Goal: Transaction & Acquisition: Purchase product/service

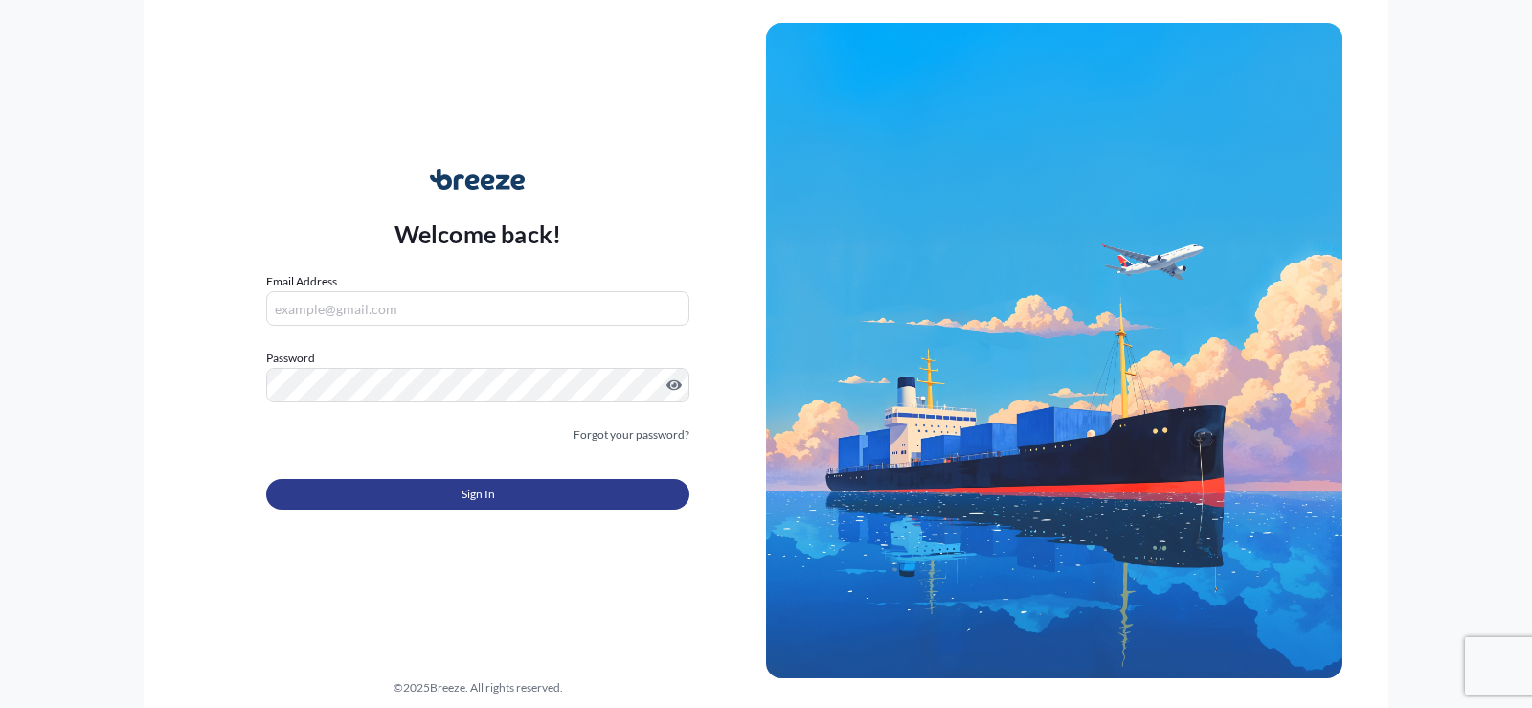
type input "[EMAIL_ADDRESS][DOMAIN_NAME]"
click at [469, 490] on span "Sign In" at bounding box center [479, 494] width 34 height 19
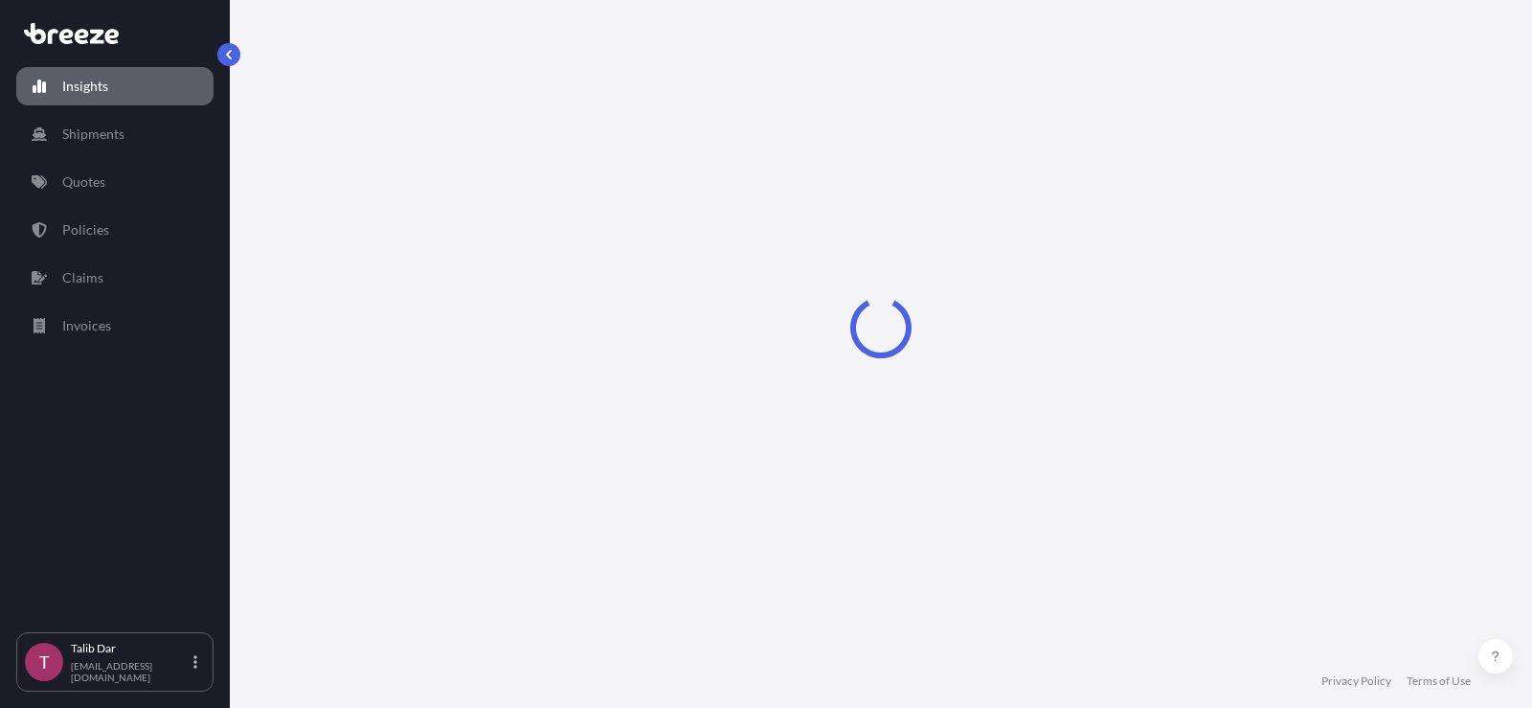
select select "2025"
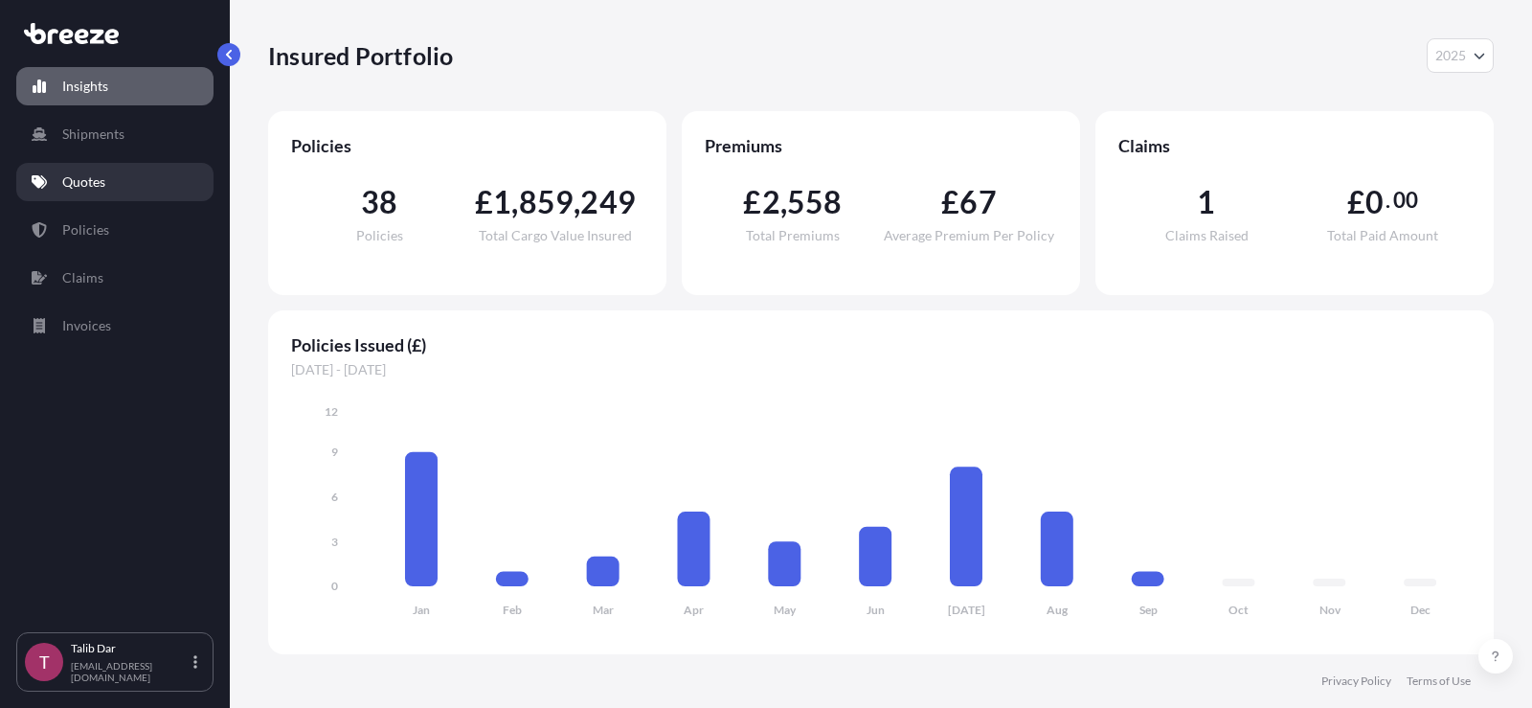
click at [125, 191] on link "Quotes" at bounding box center [114, 182] width 197 height 38
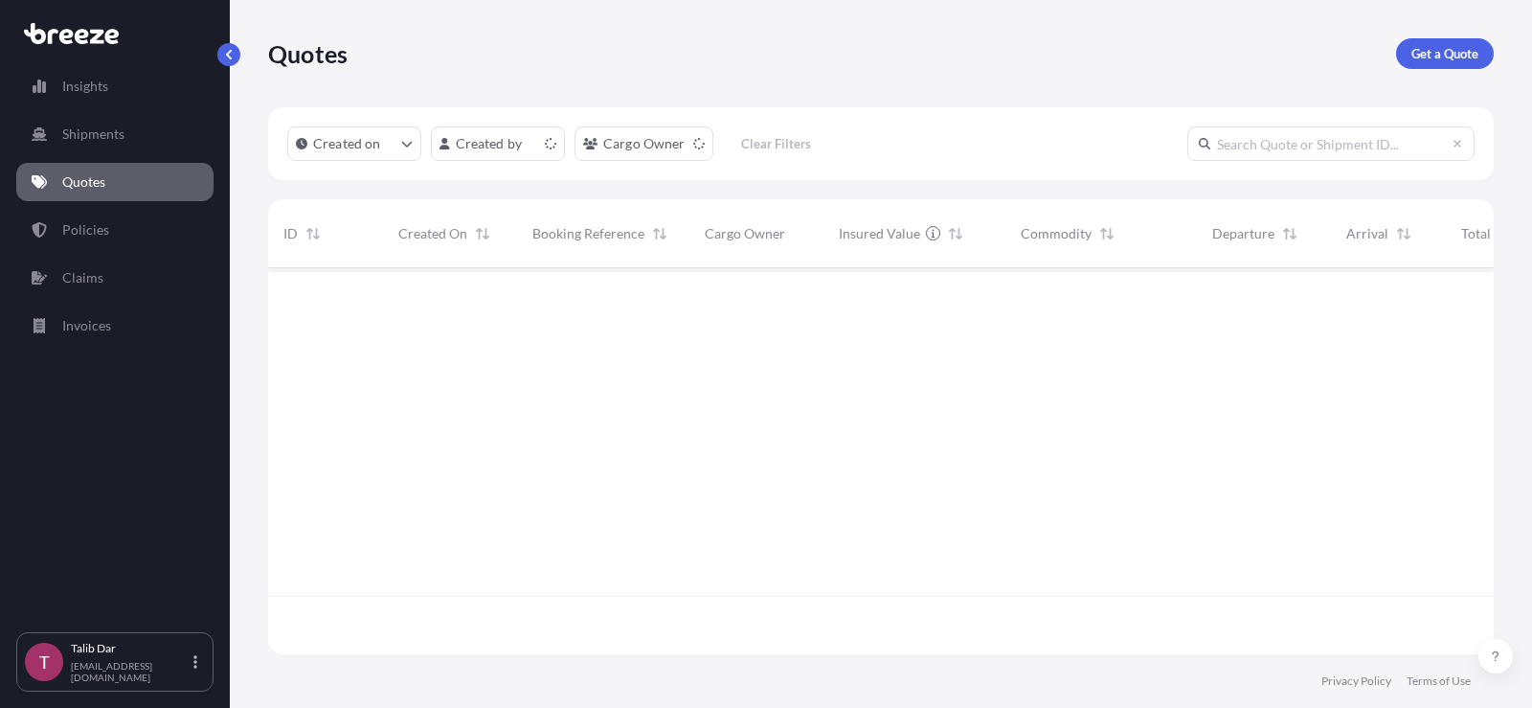
scroll to position [382, 1211]
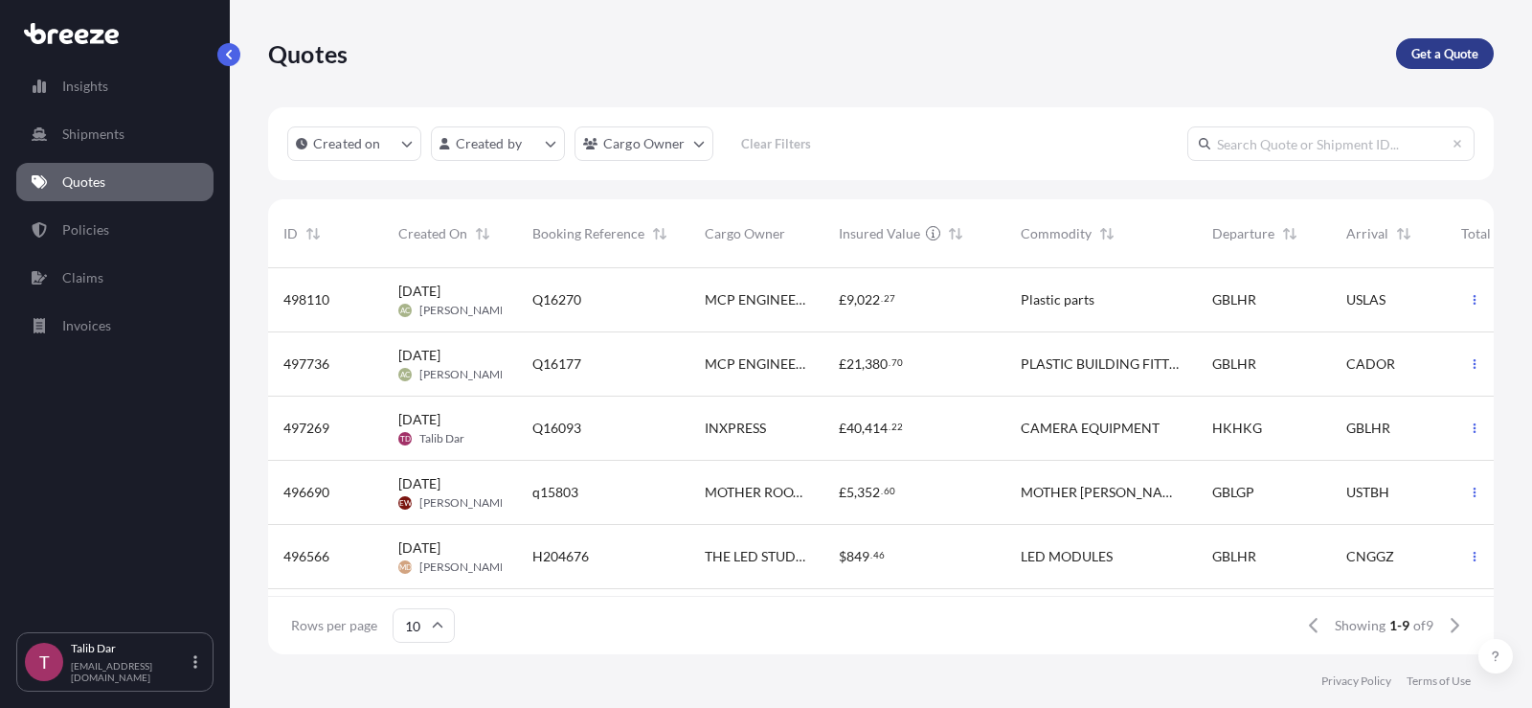
click at [1422, 50] on p "Get a Quote" at bounding box center [1445, 53] width 67 height 19
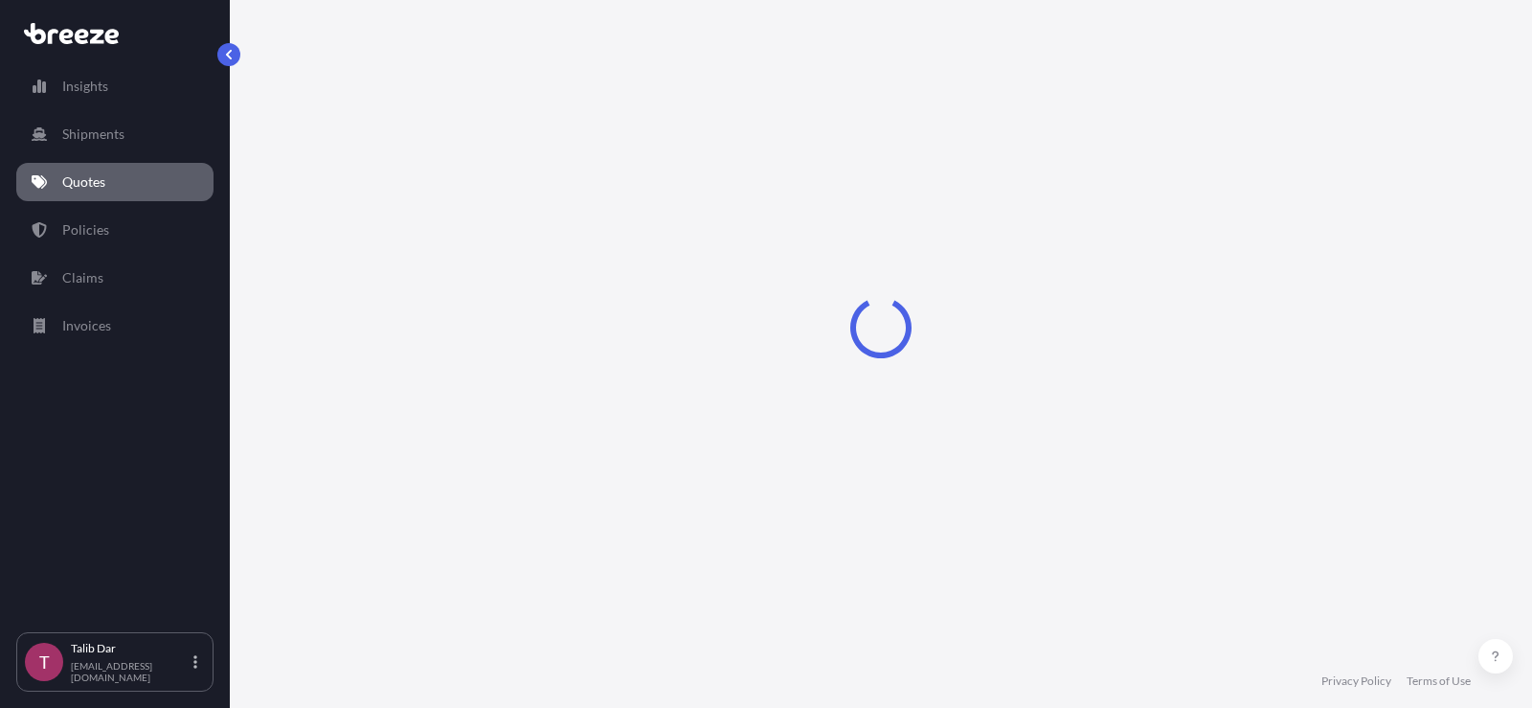
select select "Road"
select select "Sea"
select select "1"
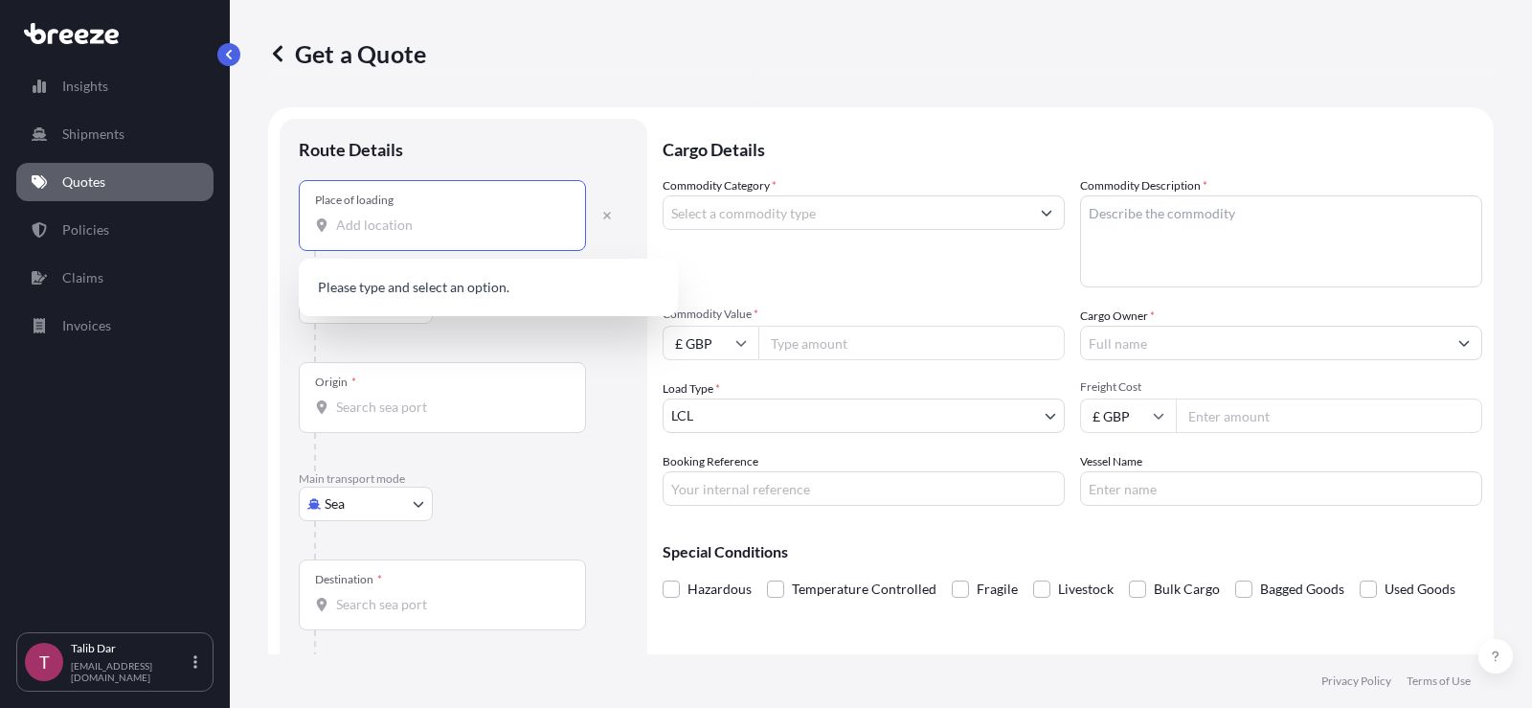
click at [440, 216] on input "Place of loading" at bounding box center [449, 224] width 226 height 19
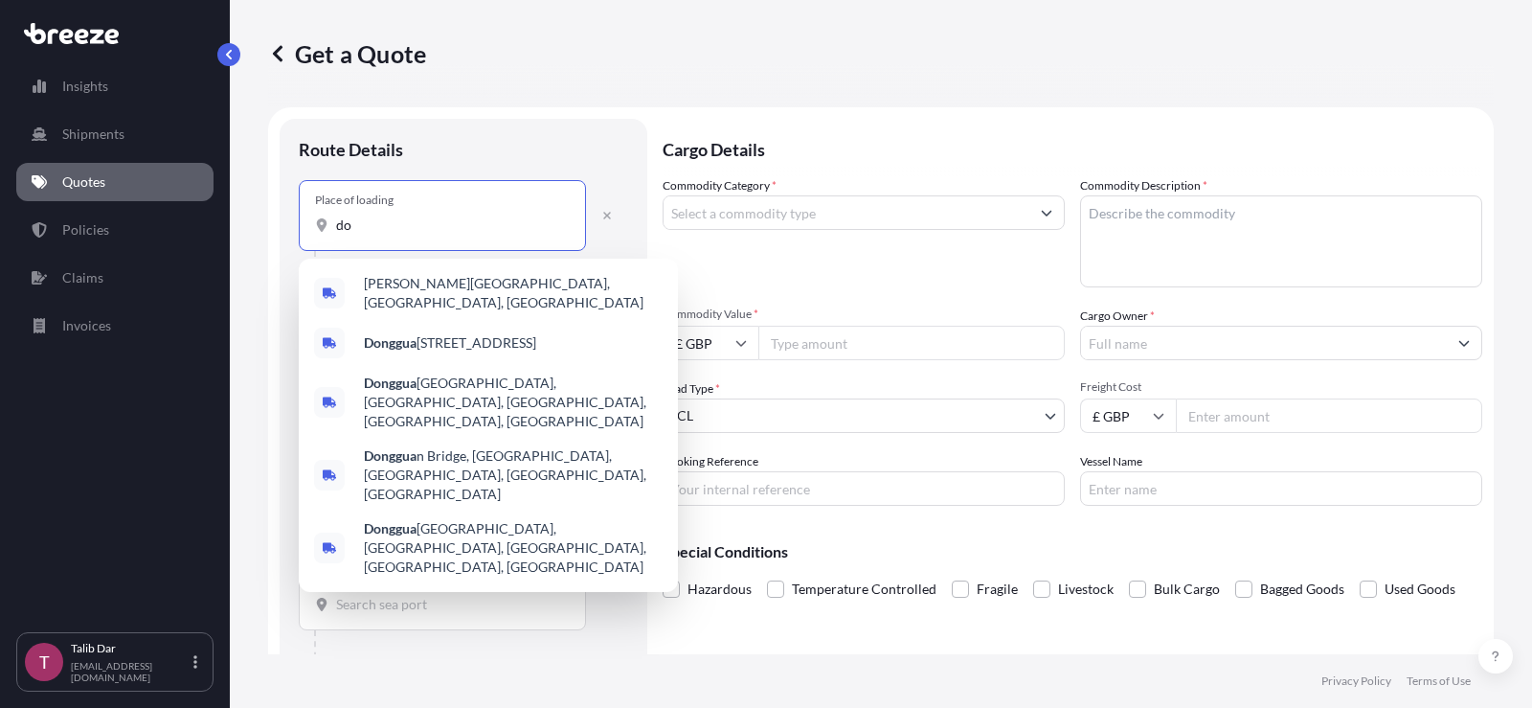
type input "d"
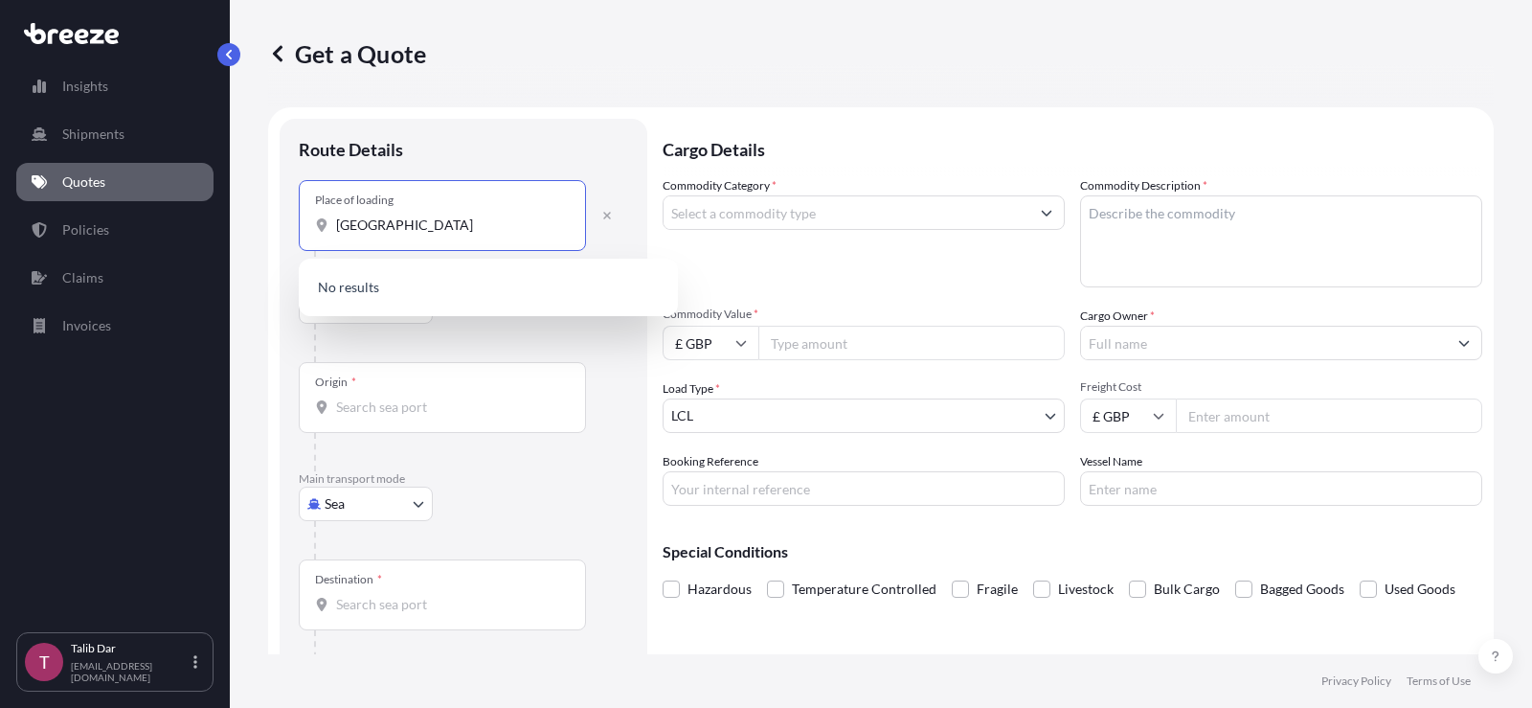
drag, startPoint x: 449, startPoint y: 225, endPoint x: 211, endPoint y: 225, distance: 238.5
click at [211, 225] on div "Insights Shipments Quotes Policies Claims Invoices T Talib Dar [EMAIL_ADDRESS][…" at bounding box center [766, 354] width 1532 height 708
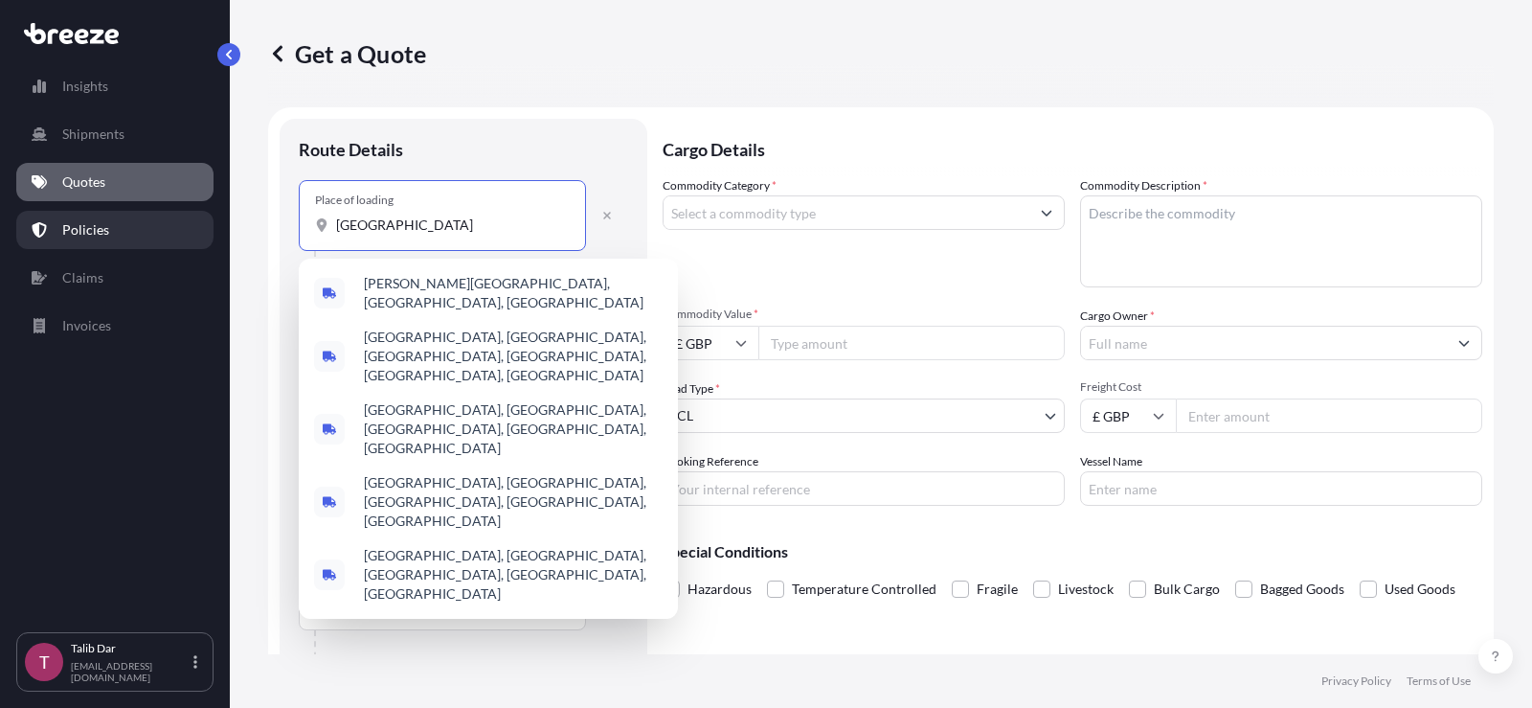
drag, startPoint x: 478, startPoint y: 224, endPoint x: 173, endPoint y: 231, distance: 304.6
click at [173, 231] on div "Insights Shipments Quotes Policies Claims Invoices T Talib Dar [EMAIL_ADDRESS][…" at bounding box center [766, 354] width 1532 height 708
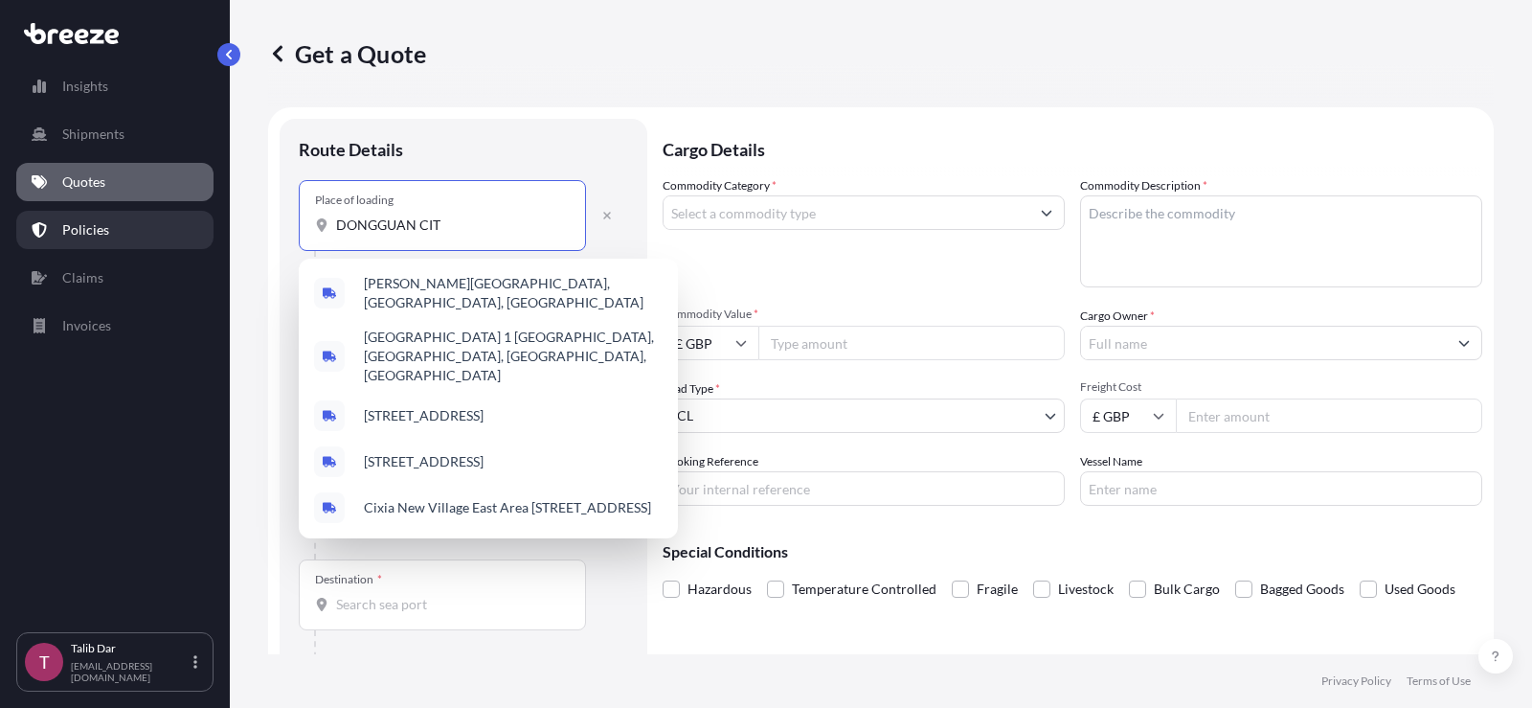
type input "[GEOGRAPHIC_DATA]"
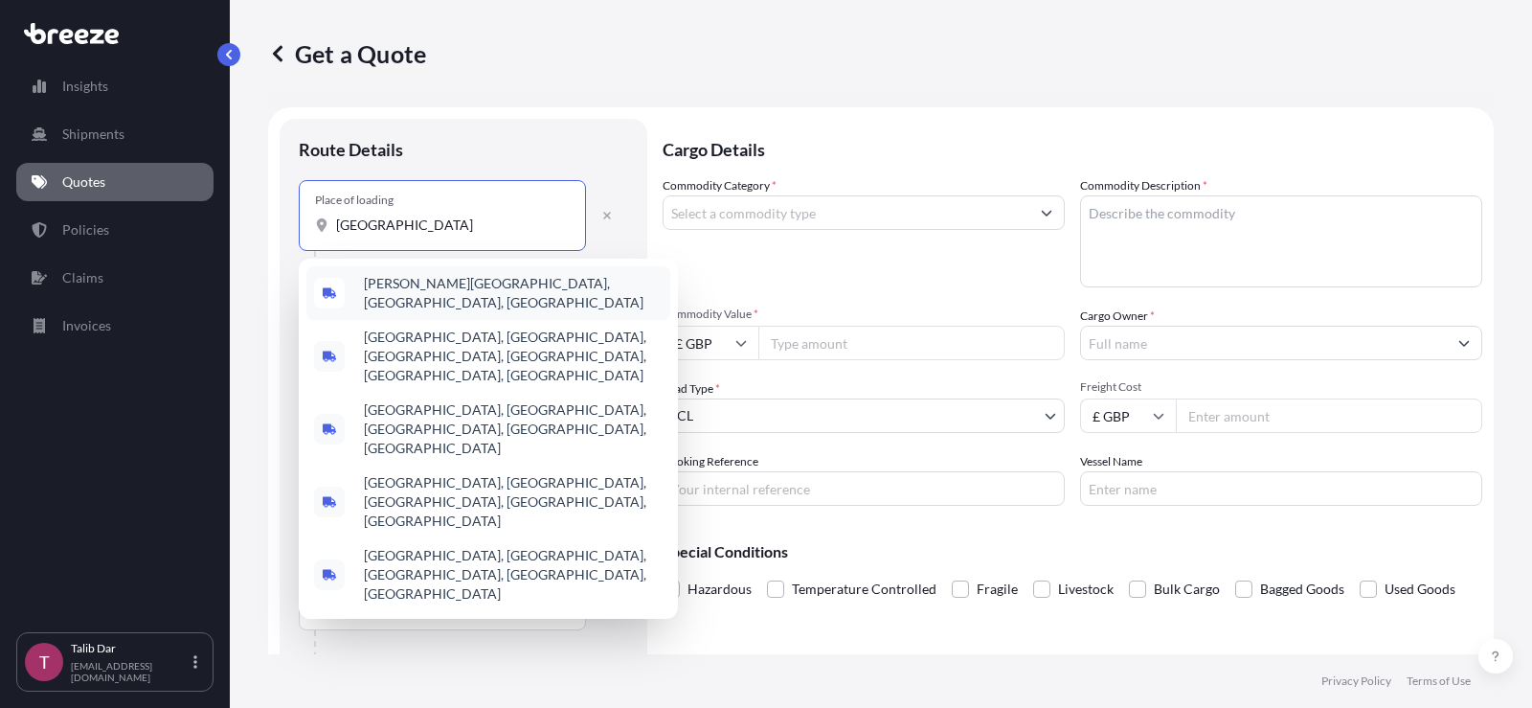
drag, startPoint x: 465, startPoint y: 228, endPoint x: 266, endPoint y: 232, distance: 199.2
click at [266, 232] on div "Get a Quote Route Details Place of loading [GEOGRAPHIC_DATA] Road Rail Origin *…" at bounding box center [881, 327] width 1302 height 654
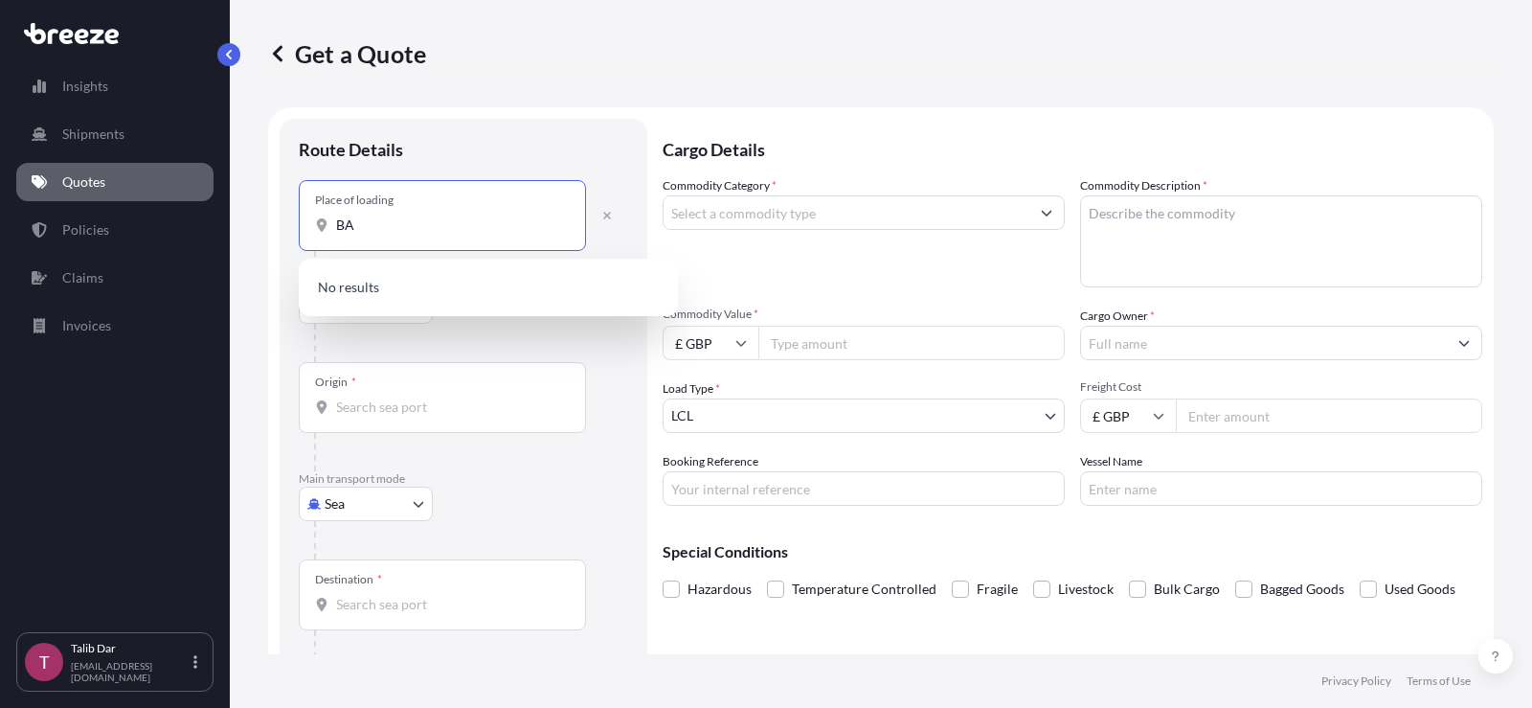
type input "B"
click at [494, 215] on input "Place of loading" at bounding box center [449, 224] width 226 height 19
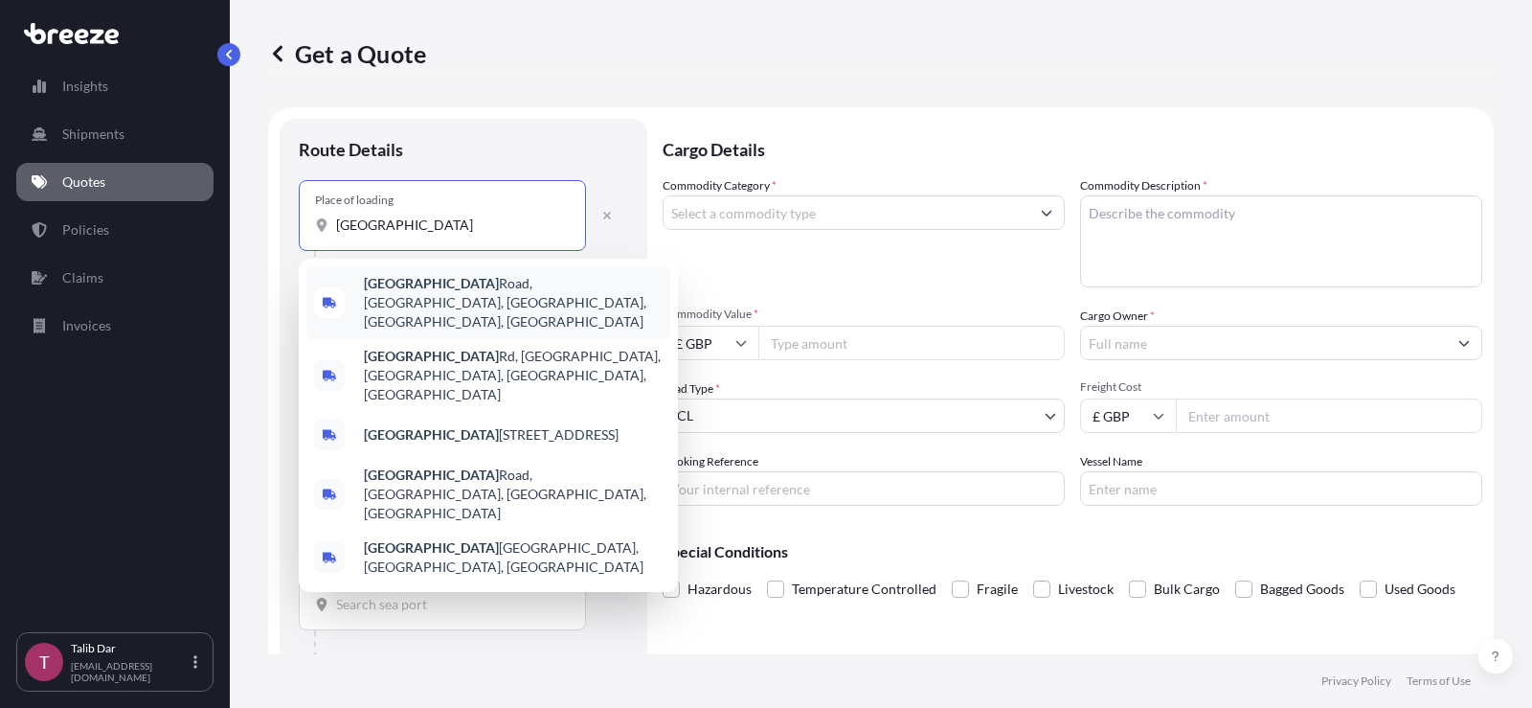
drag, startPoint x: 479, startPoint y: 226, endPoint x: 240, endPoint y: 231, distance: 238.5
click at [242, 231] on div "Get a Quote Route Details Place of loading GUANGDONG Road Road Rail Origin * Ma…" at bounding box center [881, 327] width 1302 height 654
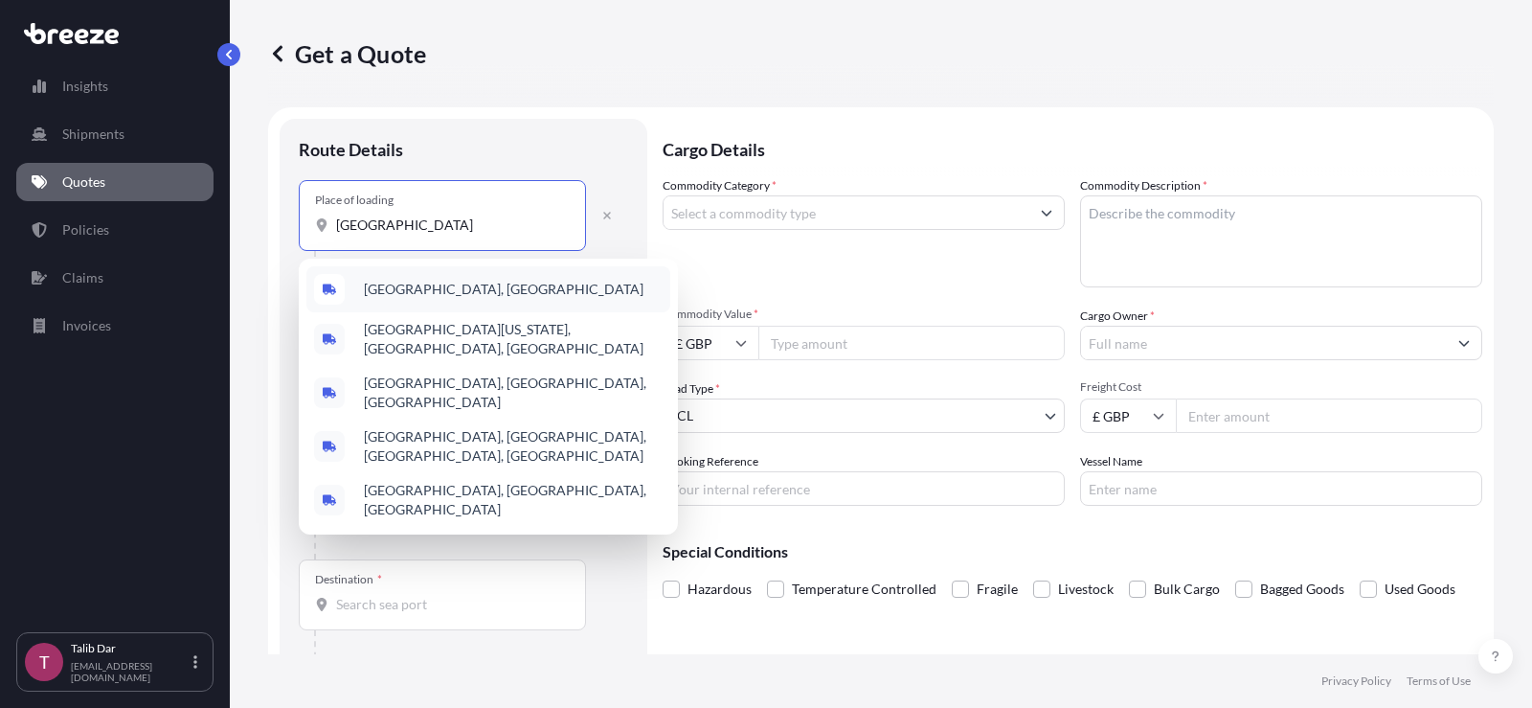
drag, startPoint x: 489, startPoint y: 232, endPoint x: 281, endPoint y: 202, distance: 210.9
click at [281, 202] on div "Route Details Place of loading [GEOGRAPHIC_DATA] Rail Origin * Main transport m…" at bounding box center [464, 418] width 368 height 599
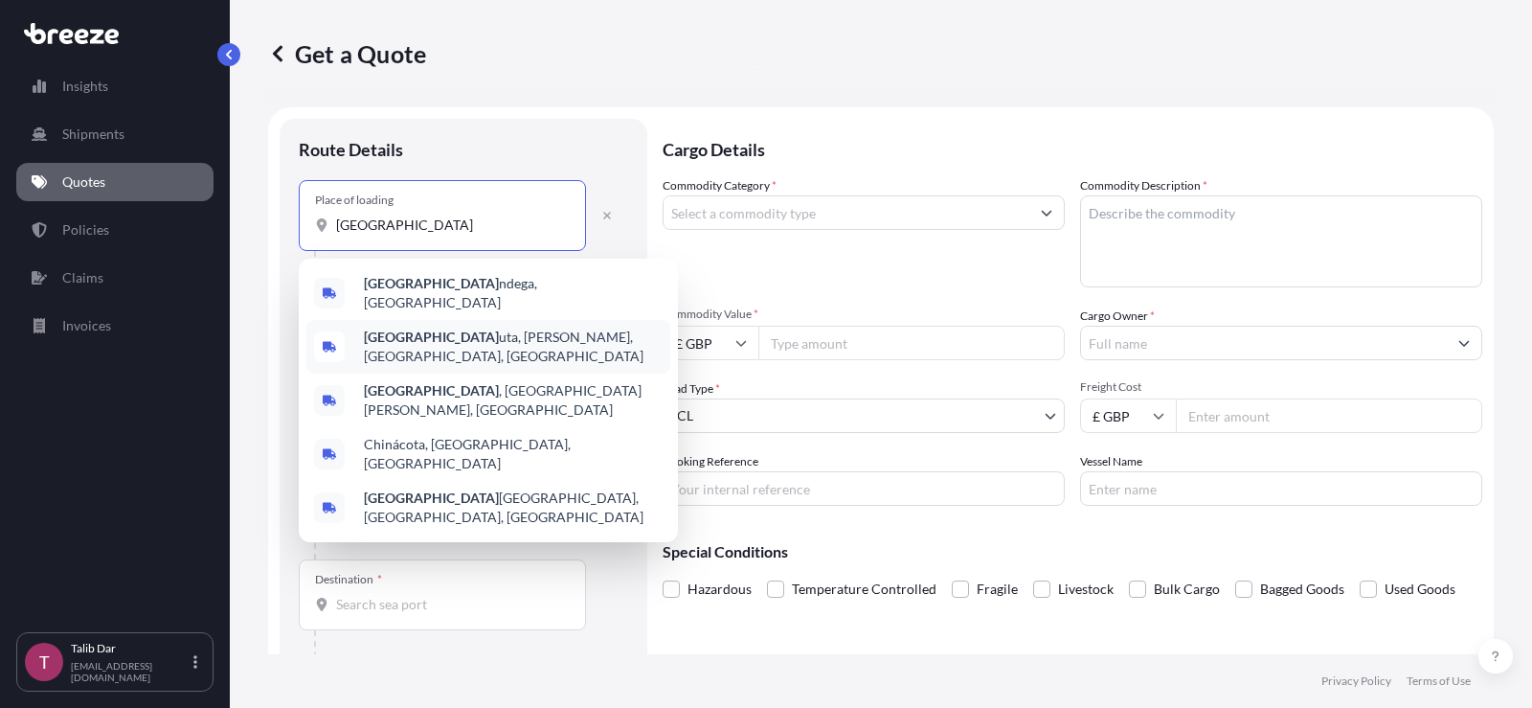
click at [410, 221] on input "[GEOGRAPHIC_DATA]" at bounding box center [449, 224] width 226 height 19
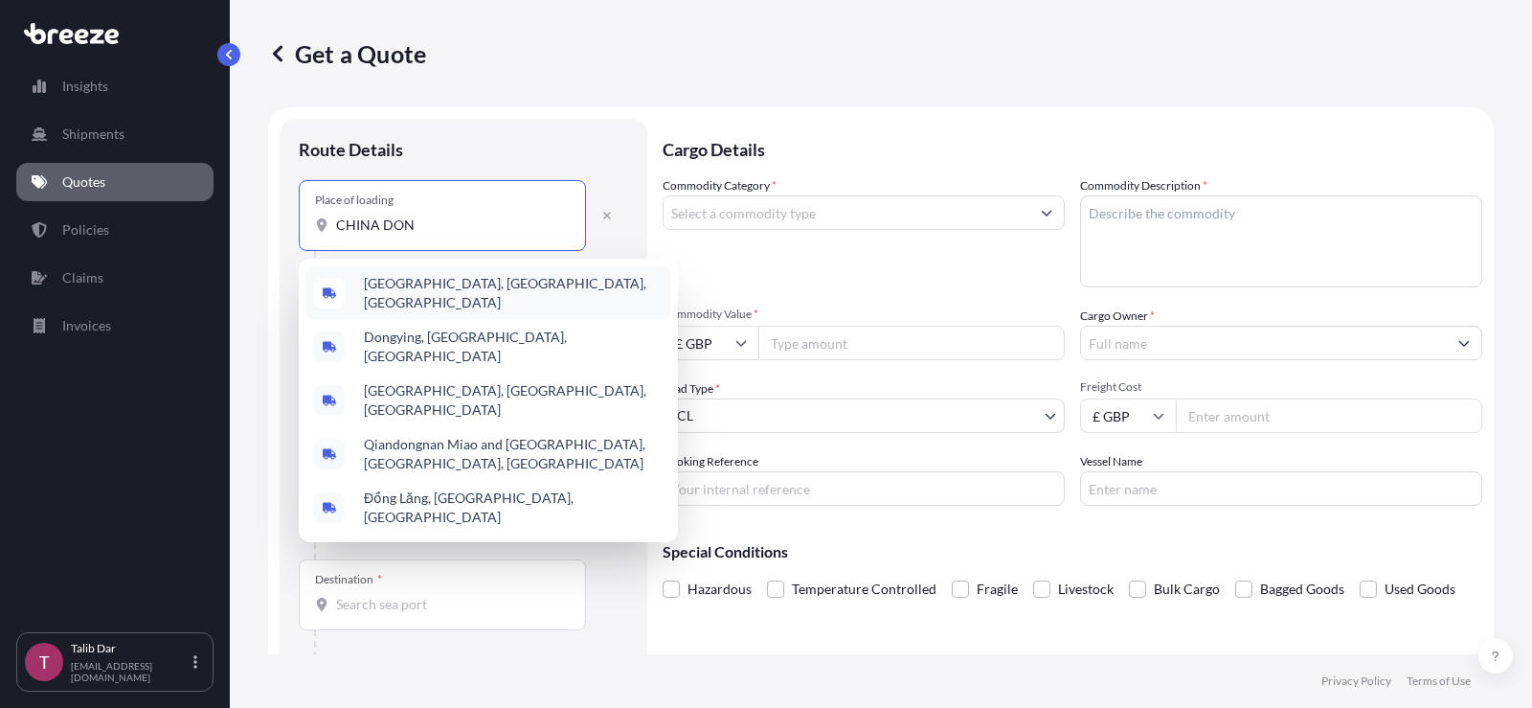
click at [462, 289] on span "[GEOGRAPHIC_DATA], [GEOGRAPHIC_DATA], [GEOGRAPHIC_DATA]" at bounding box center [513, 293] width 299 height 38
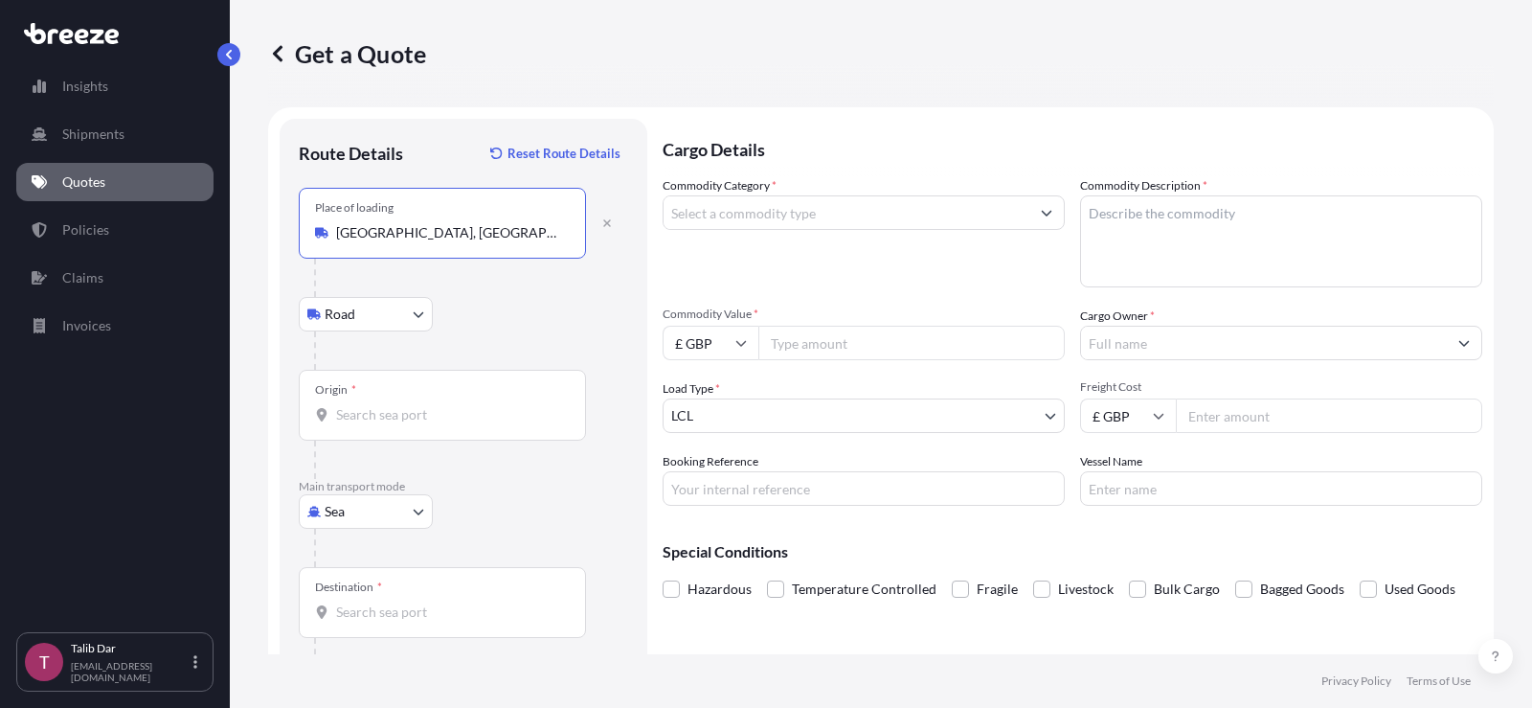
type input "[GEOGRAPHIC_DATA], [GEOGRAPHIC_DATA], [GEOGRAPHIC_DATA]"
click at [392, 507] on body "Insights Shipments Quotes Policies Claims Invoices T Talib Dar [EMAIL_ADDRESS][…" at bounding box center [766, 354] width 1532 height 708
click at [368, 589] on div "Air" at bounding box center [365, 595] width 119 height 34
select select "Air"
click at [399, 418] on input "Origin *" at bounding box center [449, 414] width 226 height 19
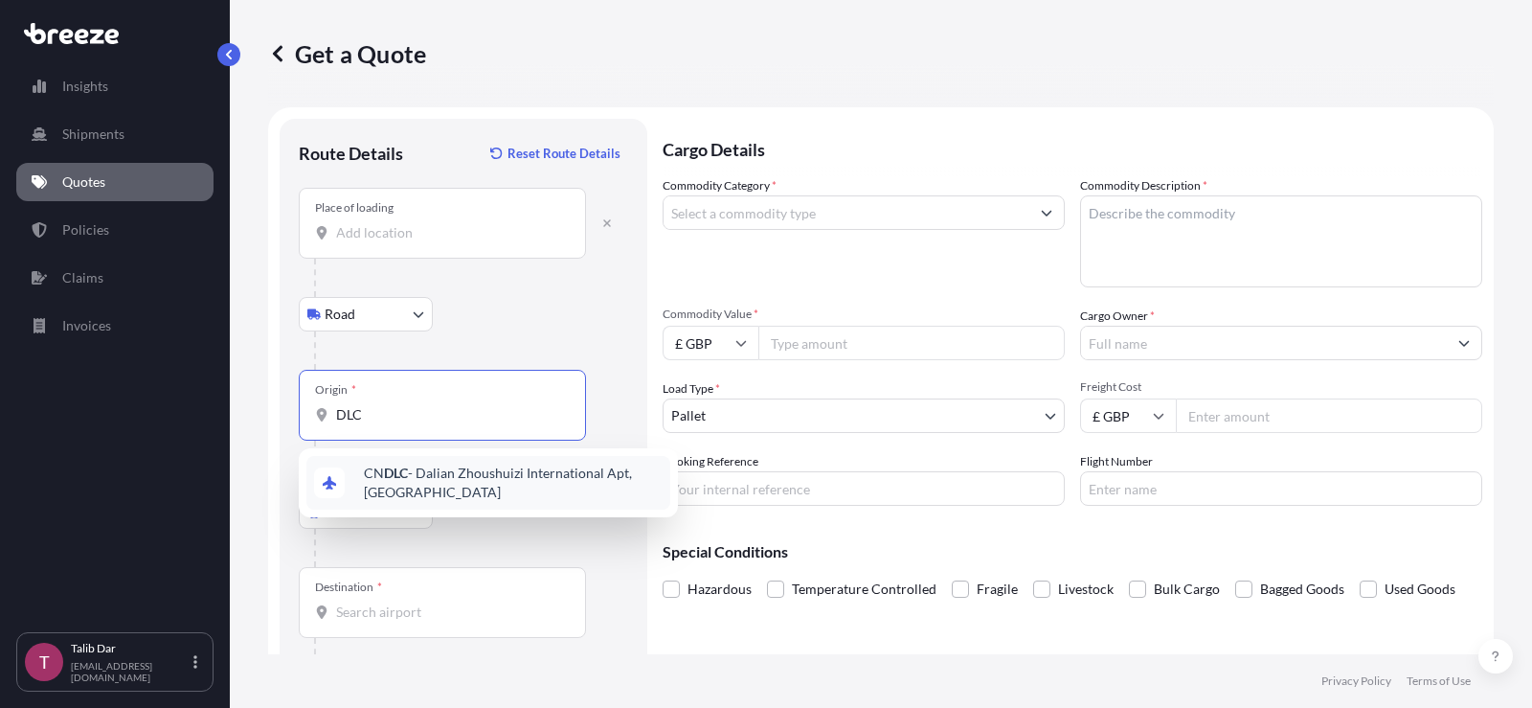
click at [453, 478] on span "CN DLC - Dalian Zhoushuizi International Apt, [GEOGRAPHIC_DATA]" at bounding box center [513, 483] width 299 height 38
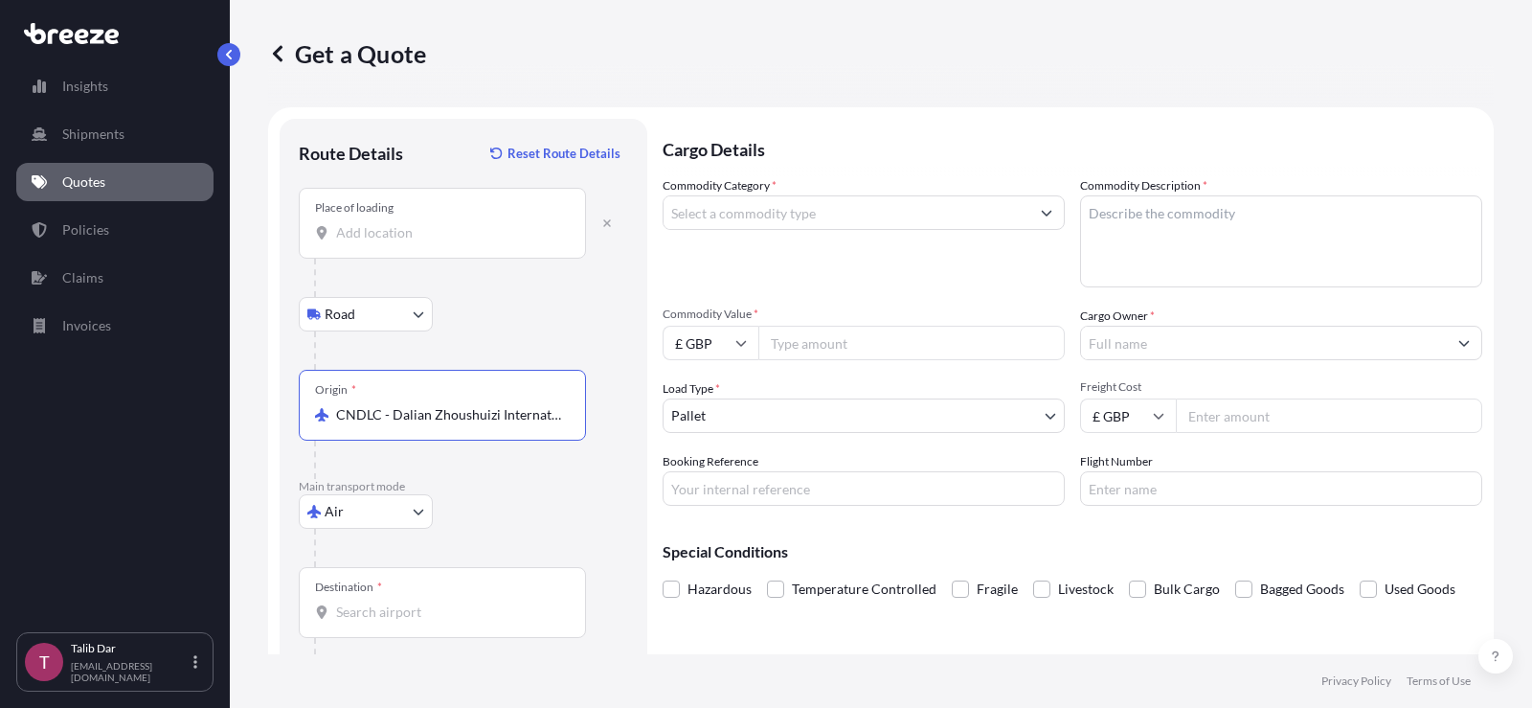
type input "CNDLC - Dalian Zhoushuizi International Apt, [GEOGRAPHIC_DATA]"
click at [529, 484] on p "Main transport mode" at bounding box center [463, 486] width 329 height 15
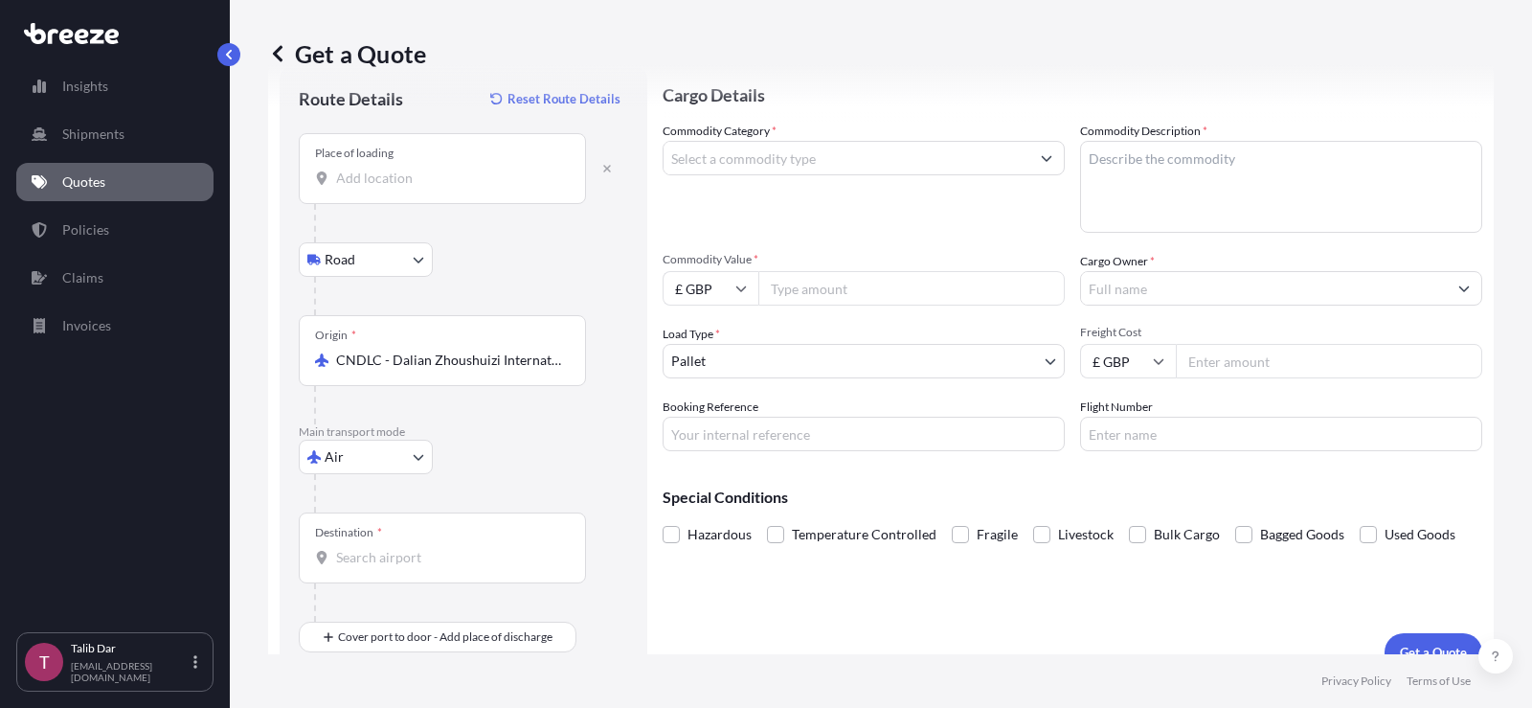
scroll to position [83, 0]
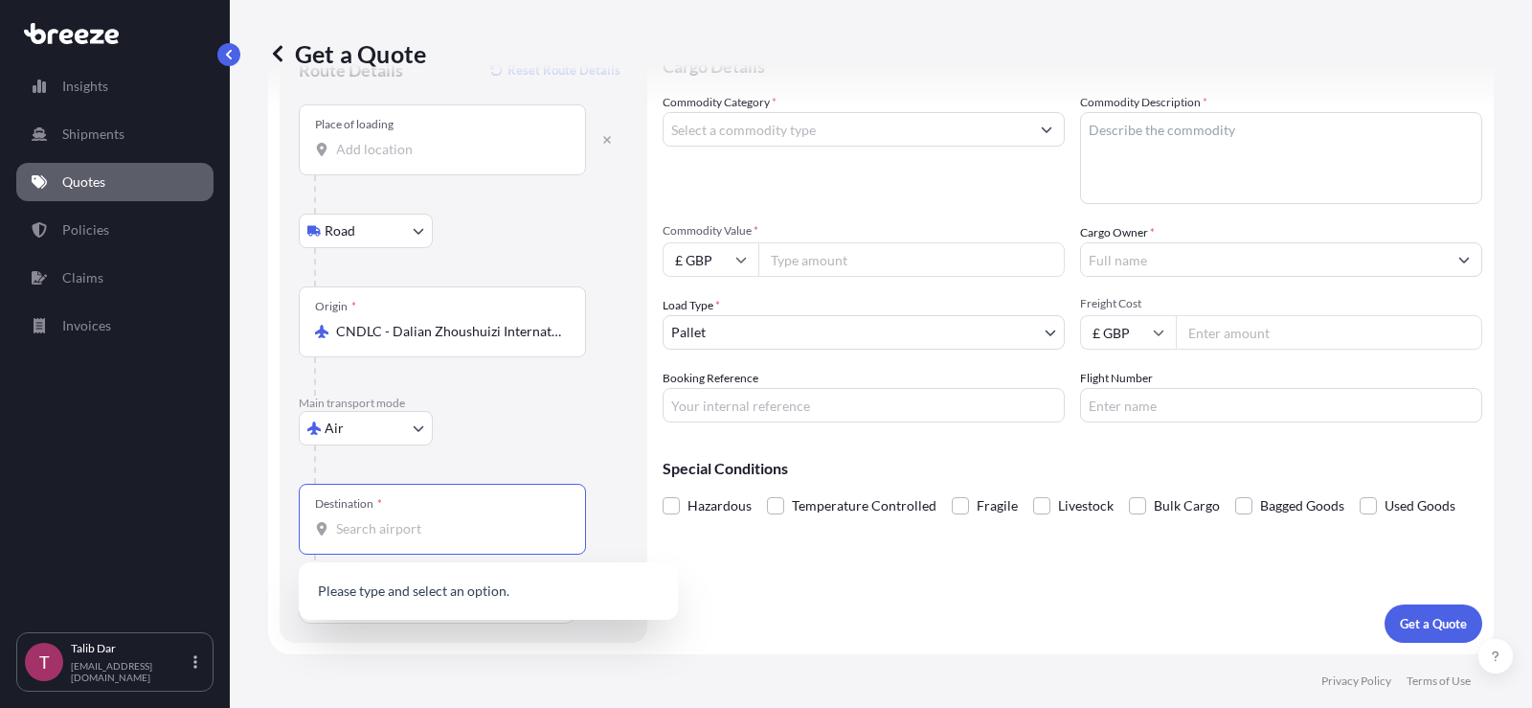
click at [396, 522] on input "Destination *" at bounding box center [449, 528] width 226 height 19
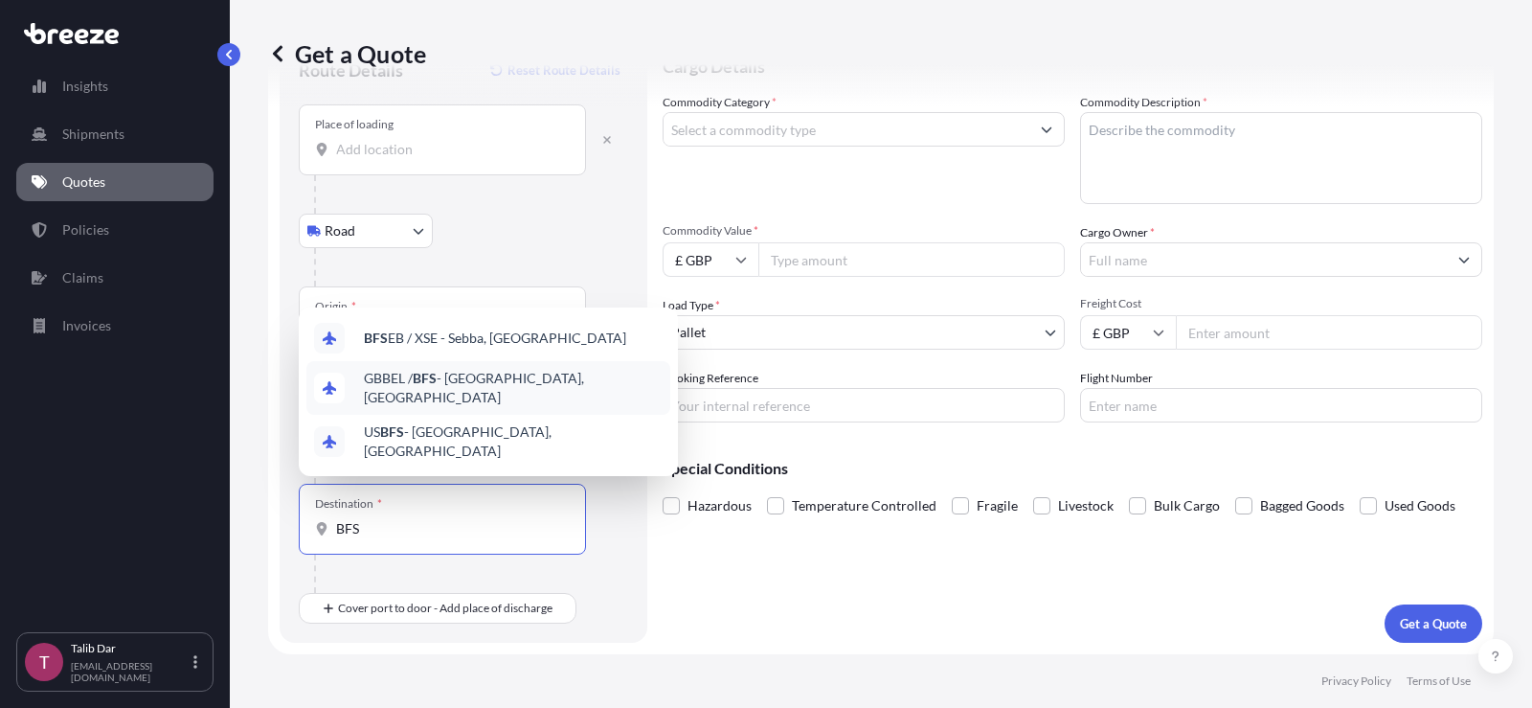
click at [554, 396] on span "GBBEL / BFS - [GEOGRAPHIC_DATA], [GEOGRAPHIC_DATA]" at bounding box center [513, 388] width 299 height 38
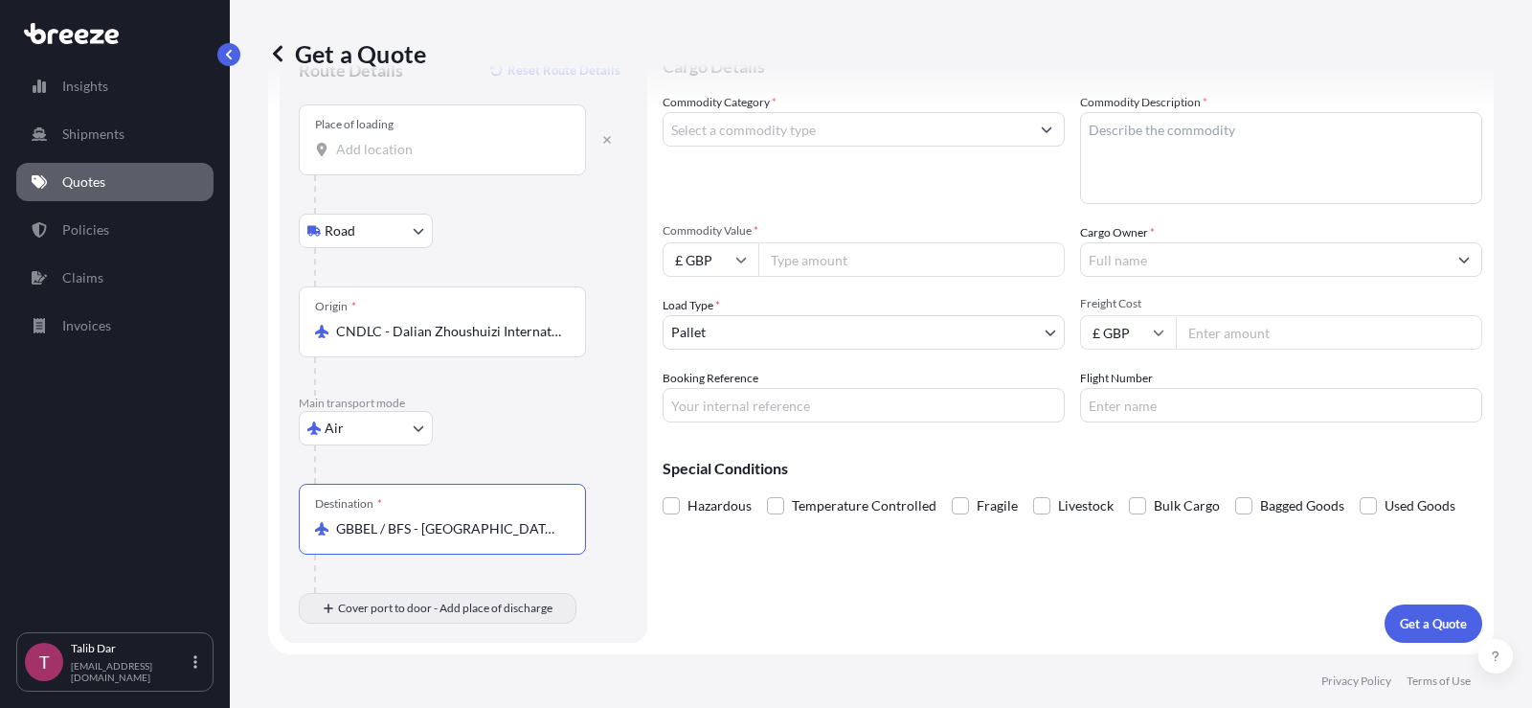
type input "GBBEL / BFS - [GEOGRAPHIC_DATA], [GEOGRAPHIC_DATA]"
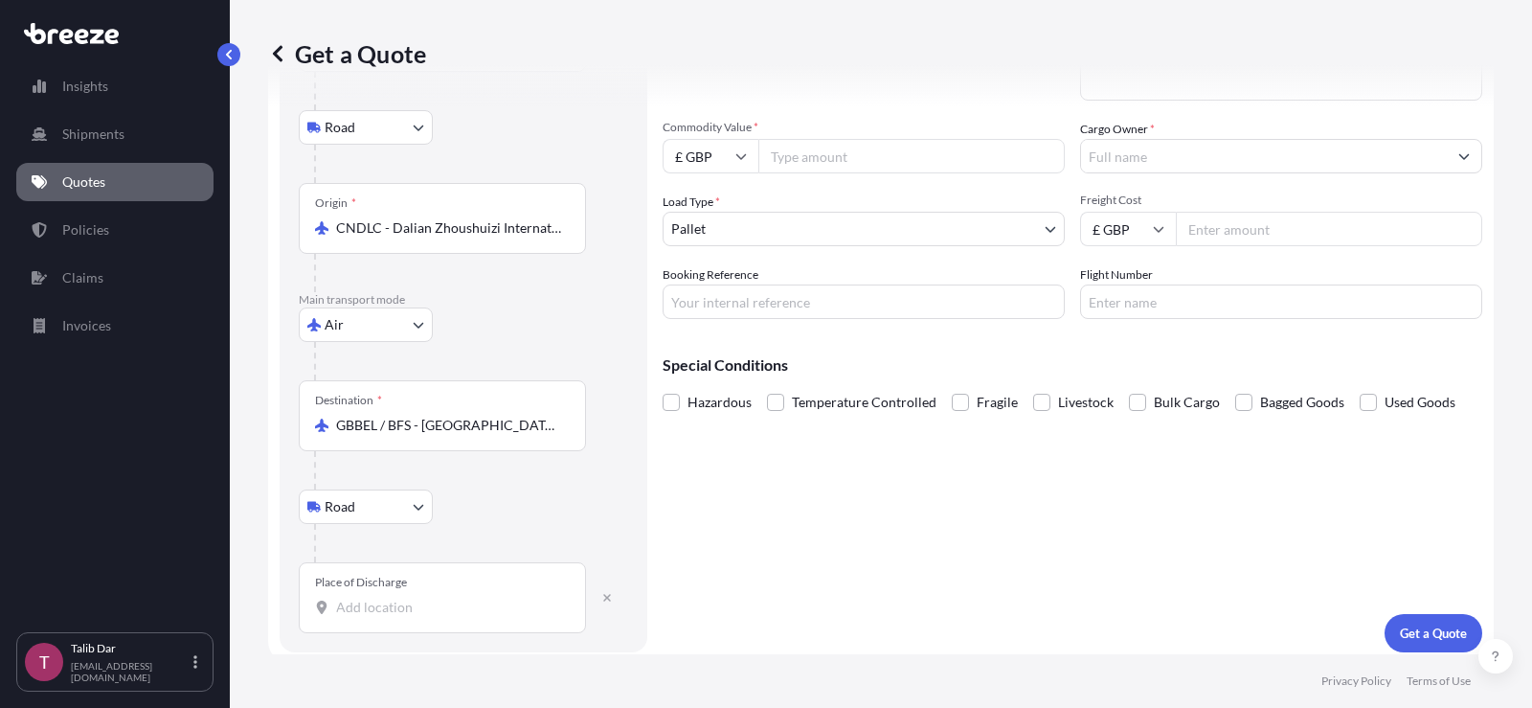
scroll to position [196, 0]
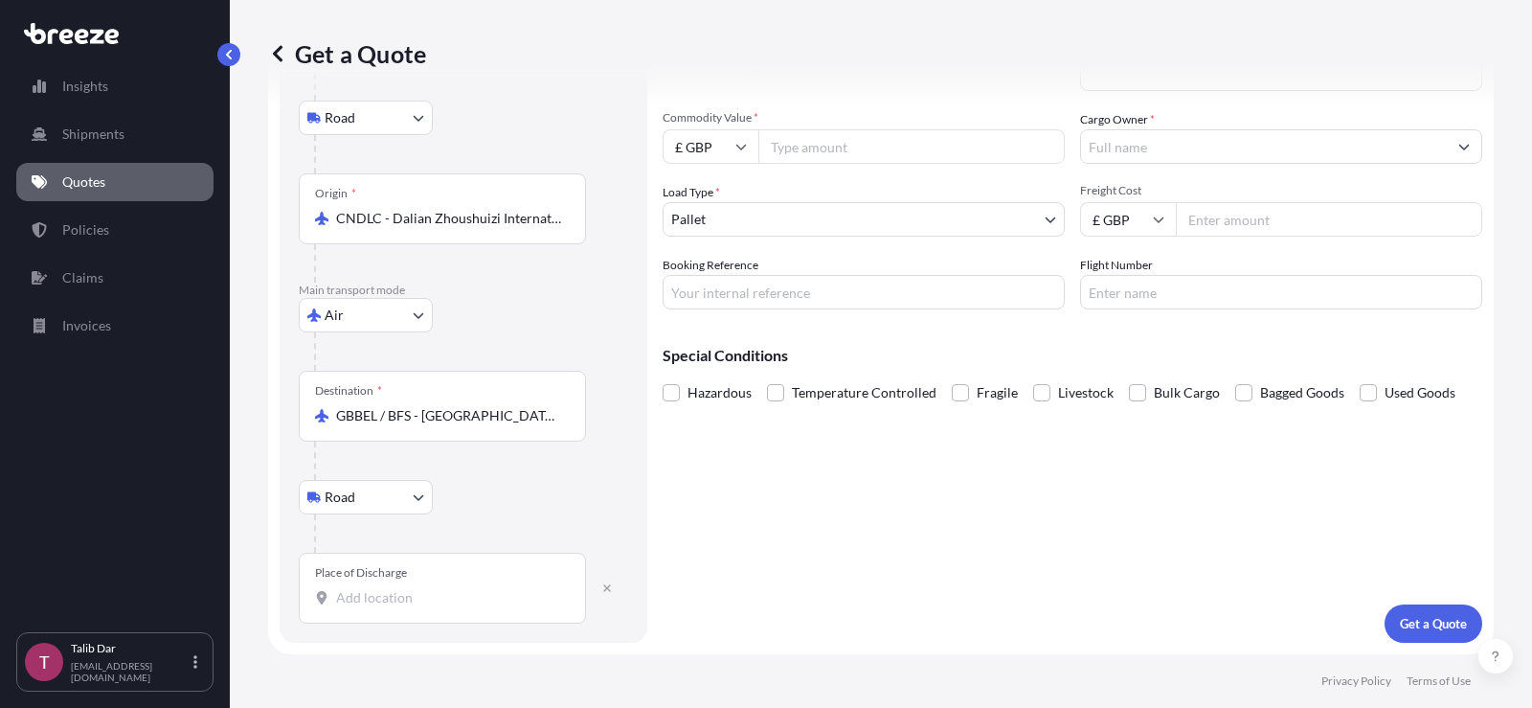
click at [459, 601] on input "Place of Discharge" at bounding box center [449, 597] width 226 height 19
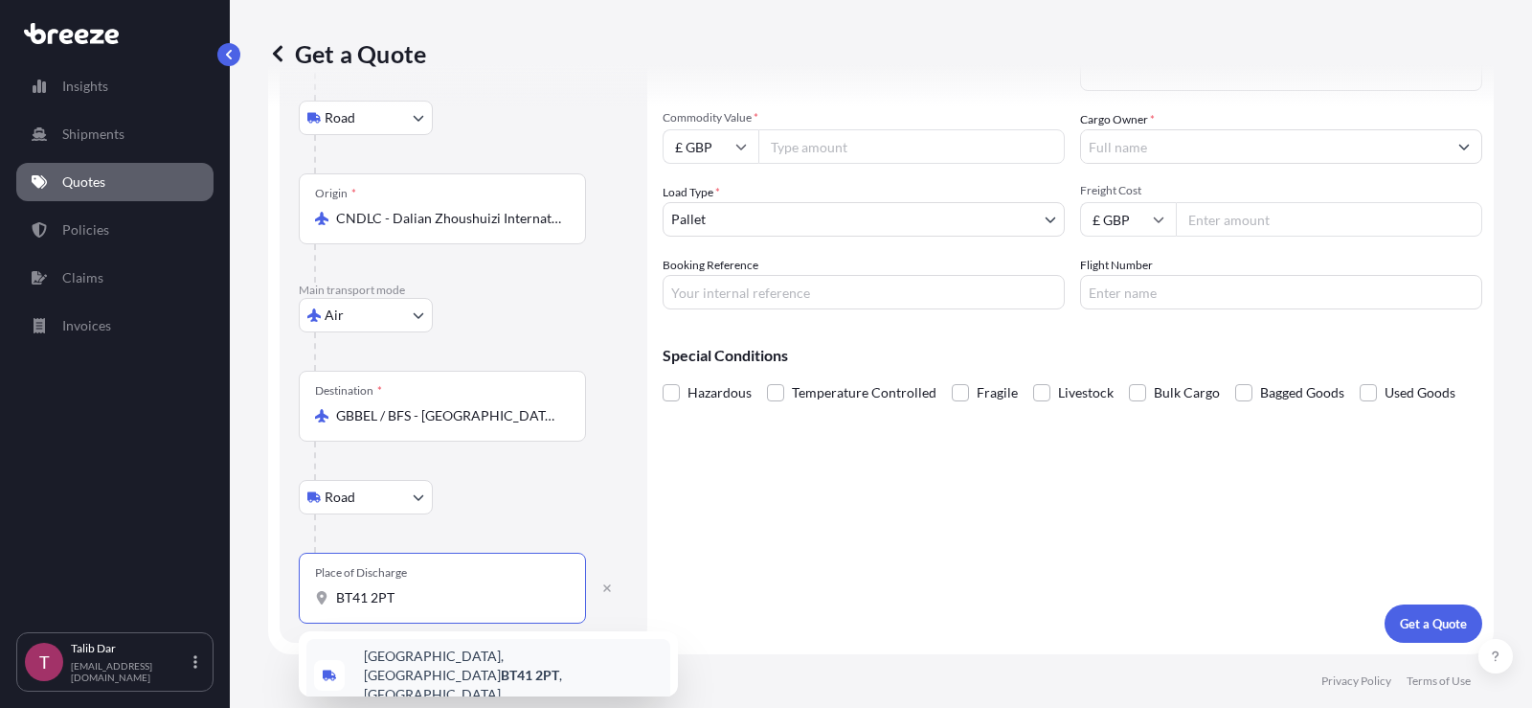
click at [497, 672] on div "[STREET_ADDRESS]" at bounding box center [488, 675] width 364 height 73
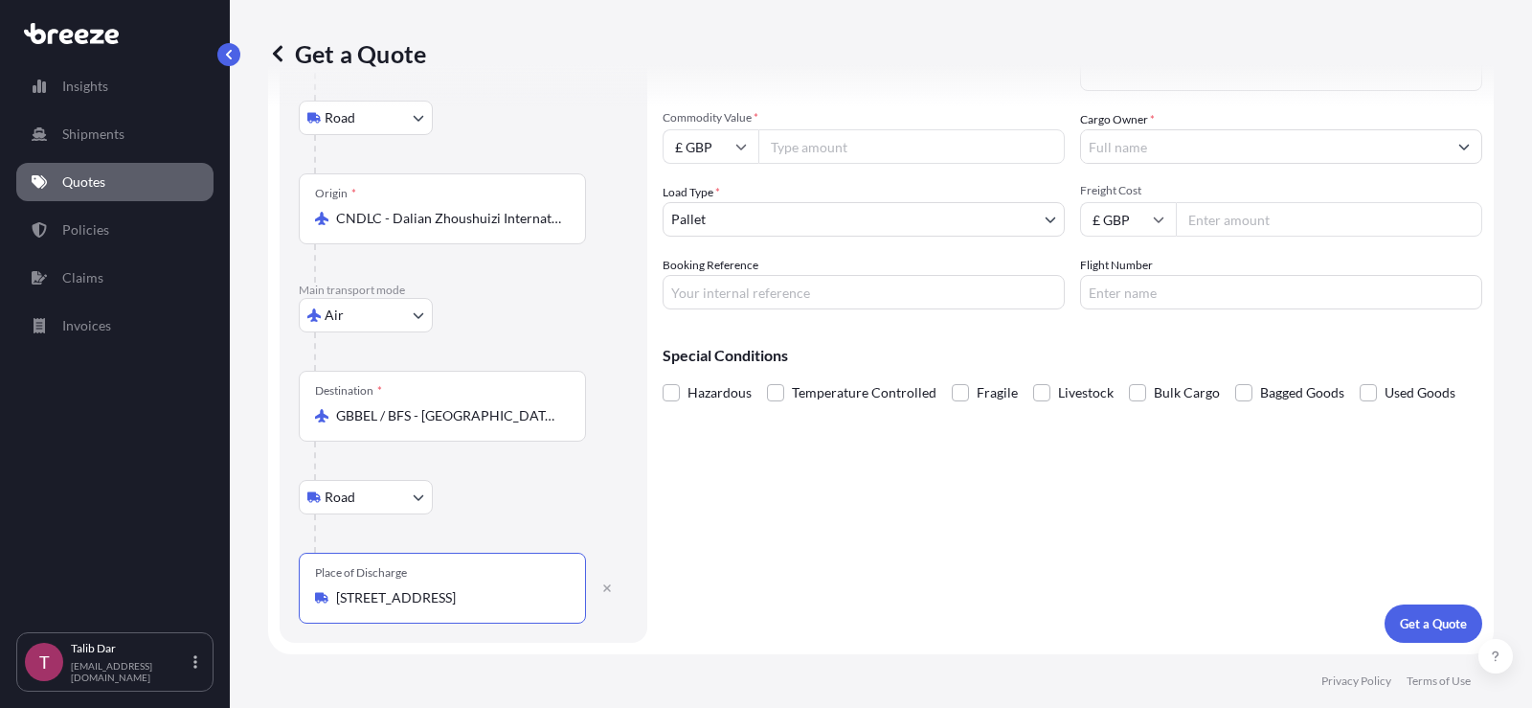
type input "[STREET_ADDRESS]"
click at [641, 535] on div "Route Details Reset Route Details Place of loading Road Road Rail Origin * CNDL…" at bounding box center [464, 282] width 368 height 720
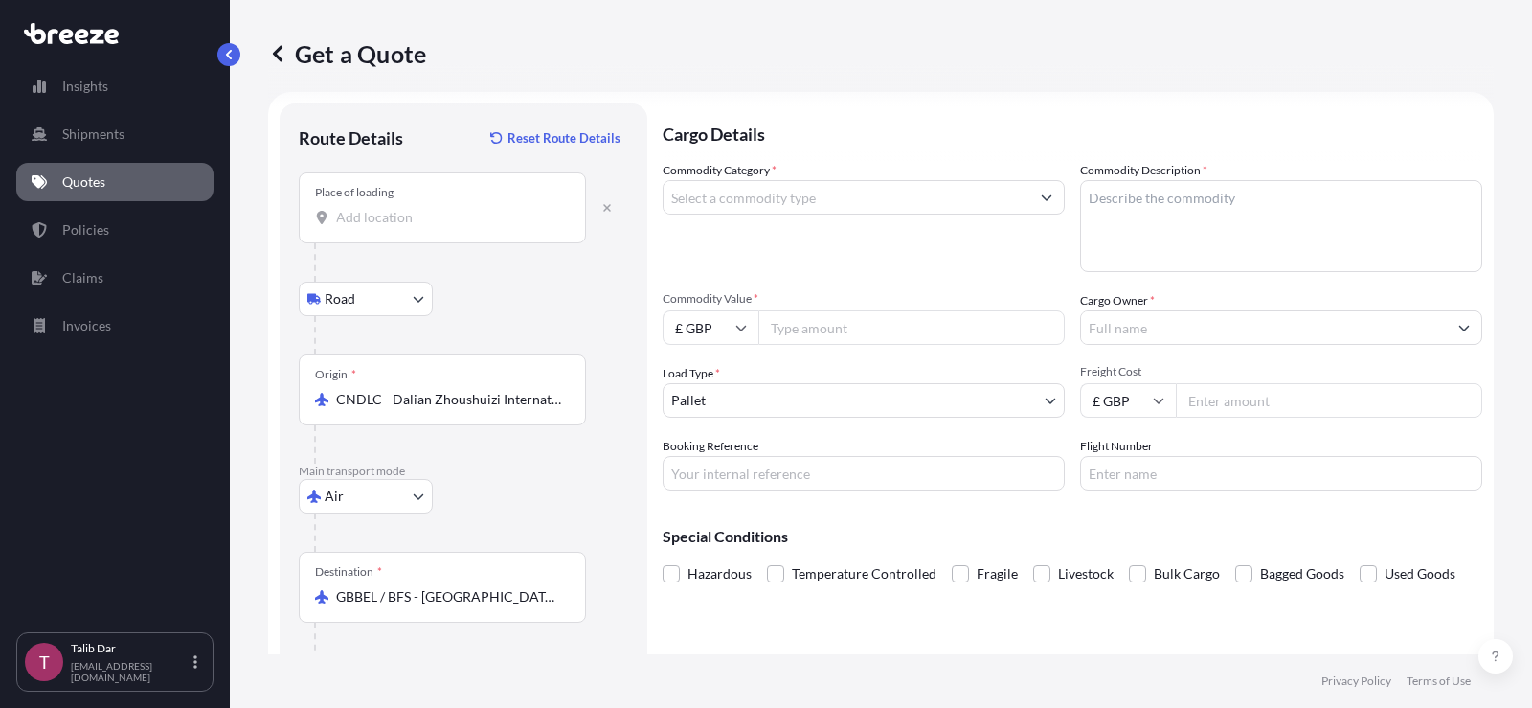
scroll to position [0, 0]
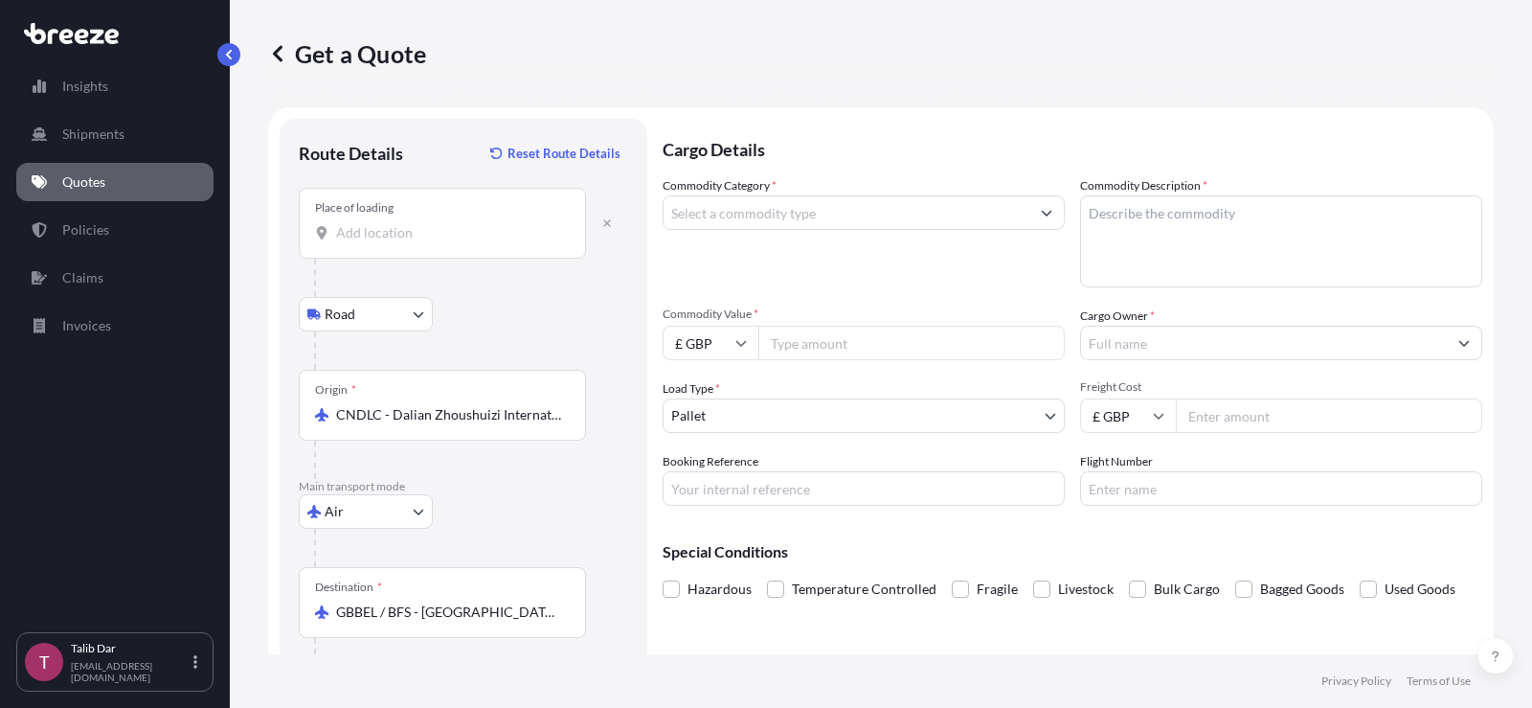
click at [473, 242] on div "Place of loading" at bounding box center [442, 223] width 287 height 71
click at [473, 242] on input "Place of loading" at bounding box center [449, 232] width 226 height 19
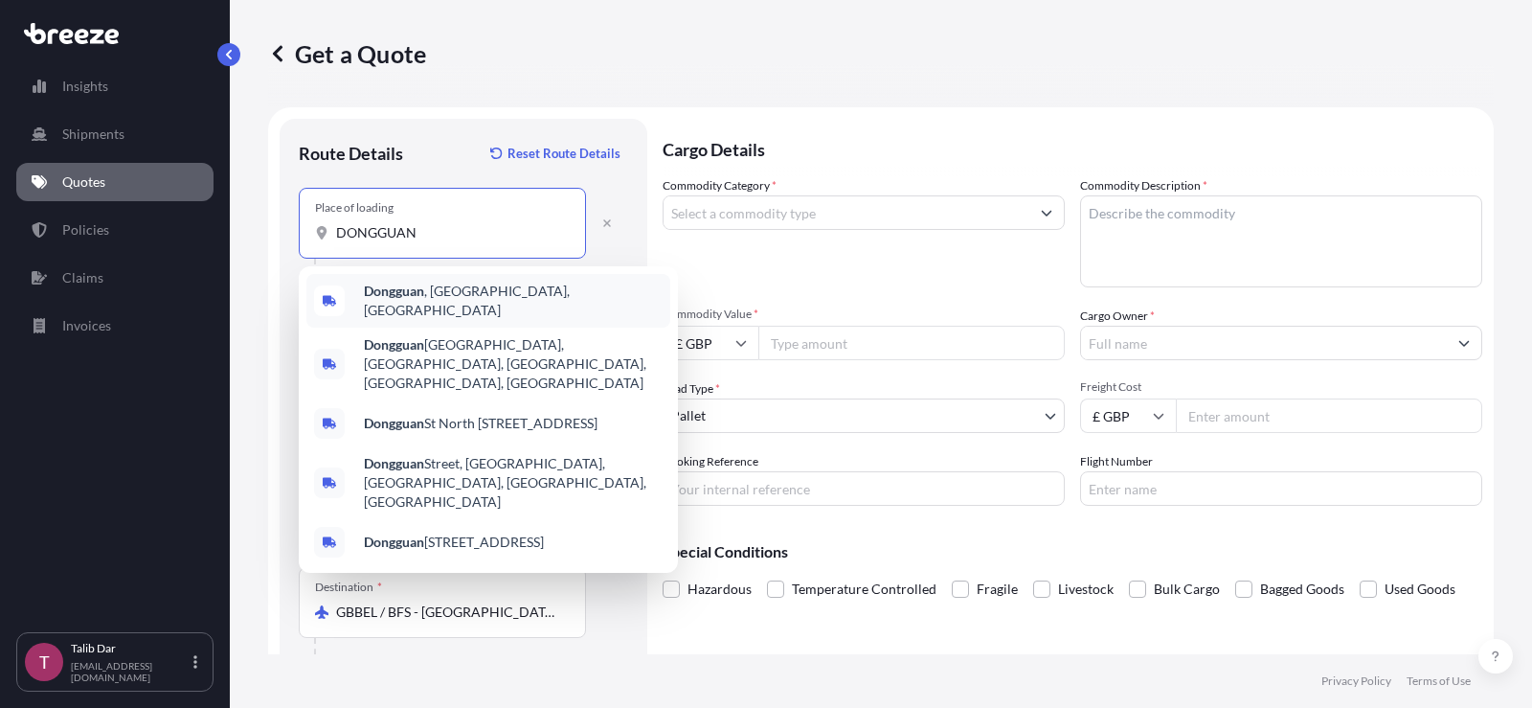
click at [477, 289] on span "[GEOGRAPHIC_DATA] , [GEOGRAPHIC_DATA], [GEOGRAPHIC_DATA]" at bounding box center [513, 301] width 299 height 38
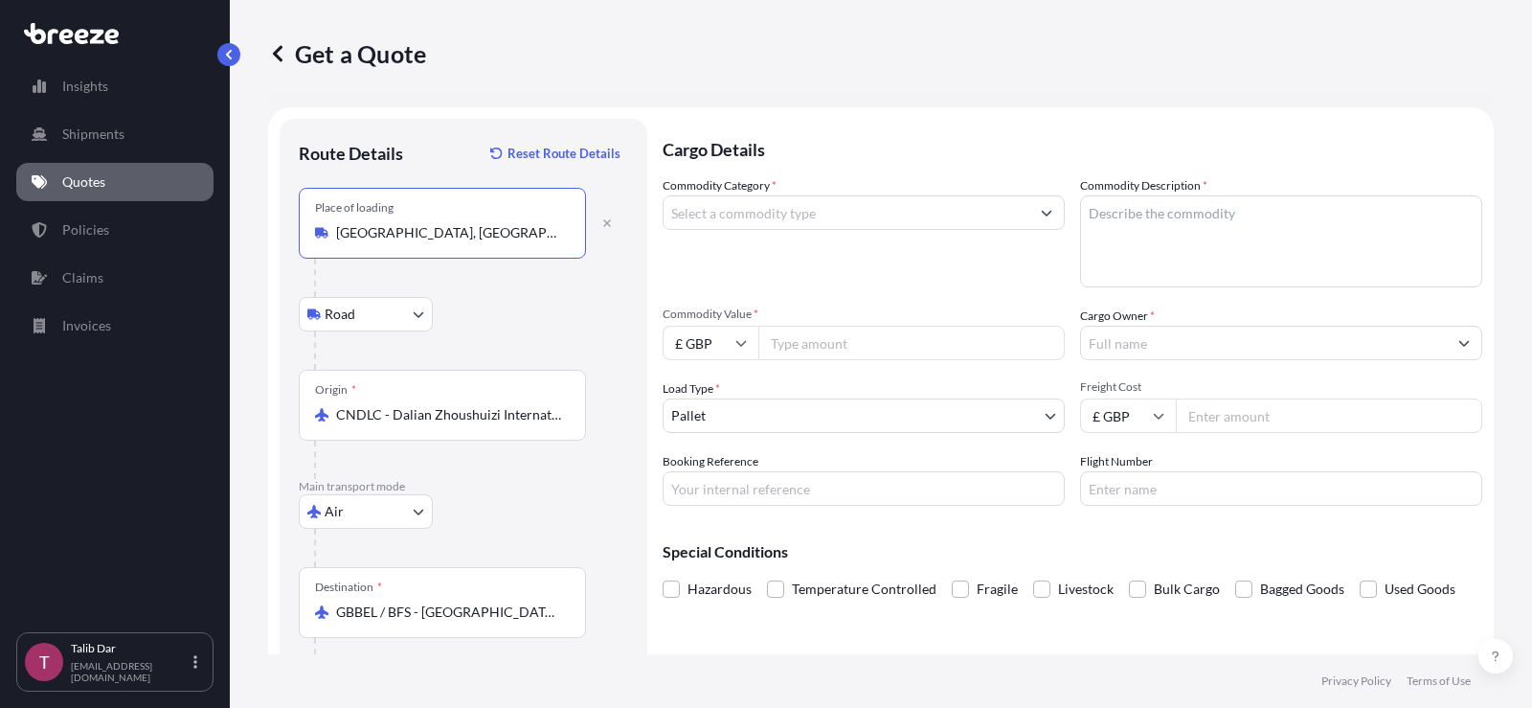
type input "[GEOGRAPHIC_DATA], [GEOGRAPHIC_DATA], [GEOGRAPHIC_DATA]"
click at [824, 215] on input "Commodity Category *" at bounding box center [847, 212] width 366 height 34
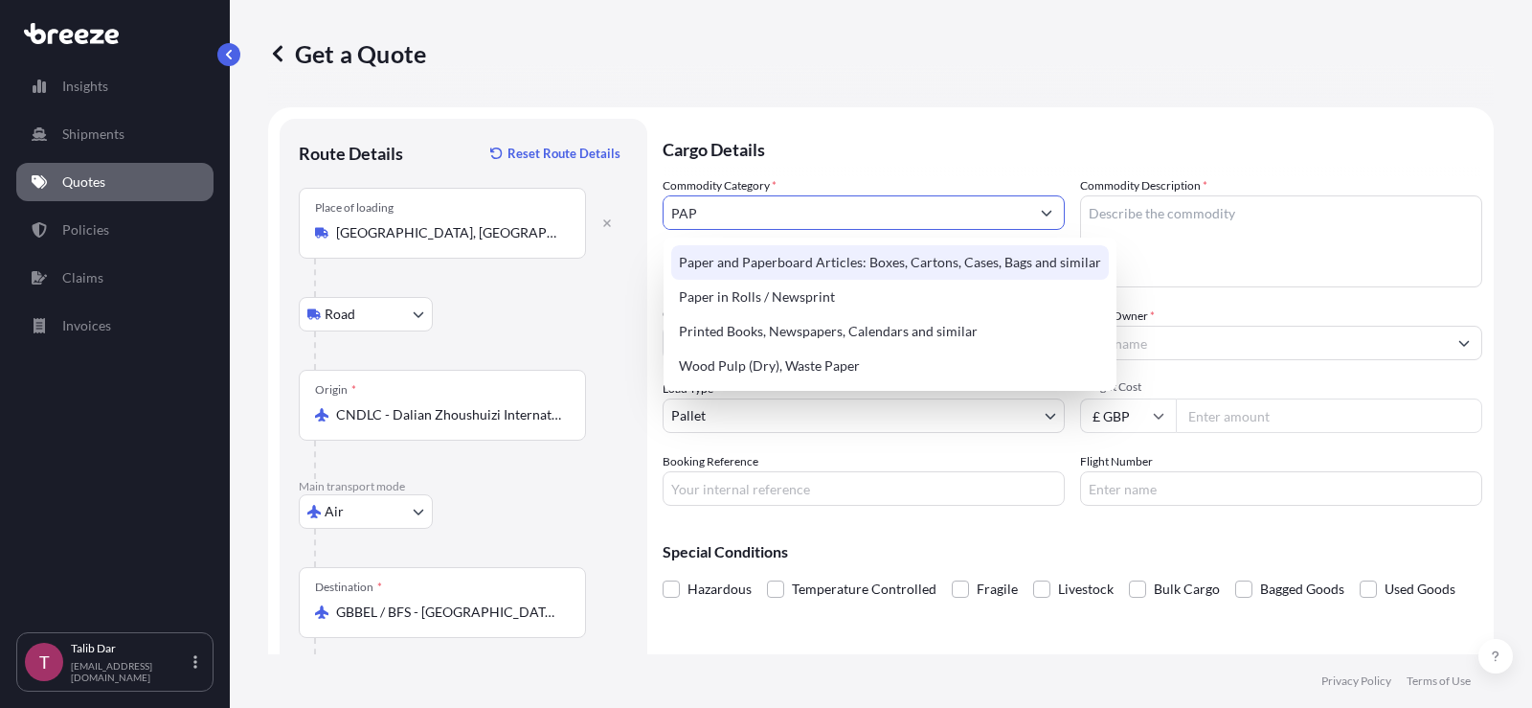
click at [837, 255] on div "Paper and Paperboard Articles: Boxes, Cartons, Cases, Bags and similar" at bounding box center [890, 262] width 438 height 34
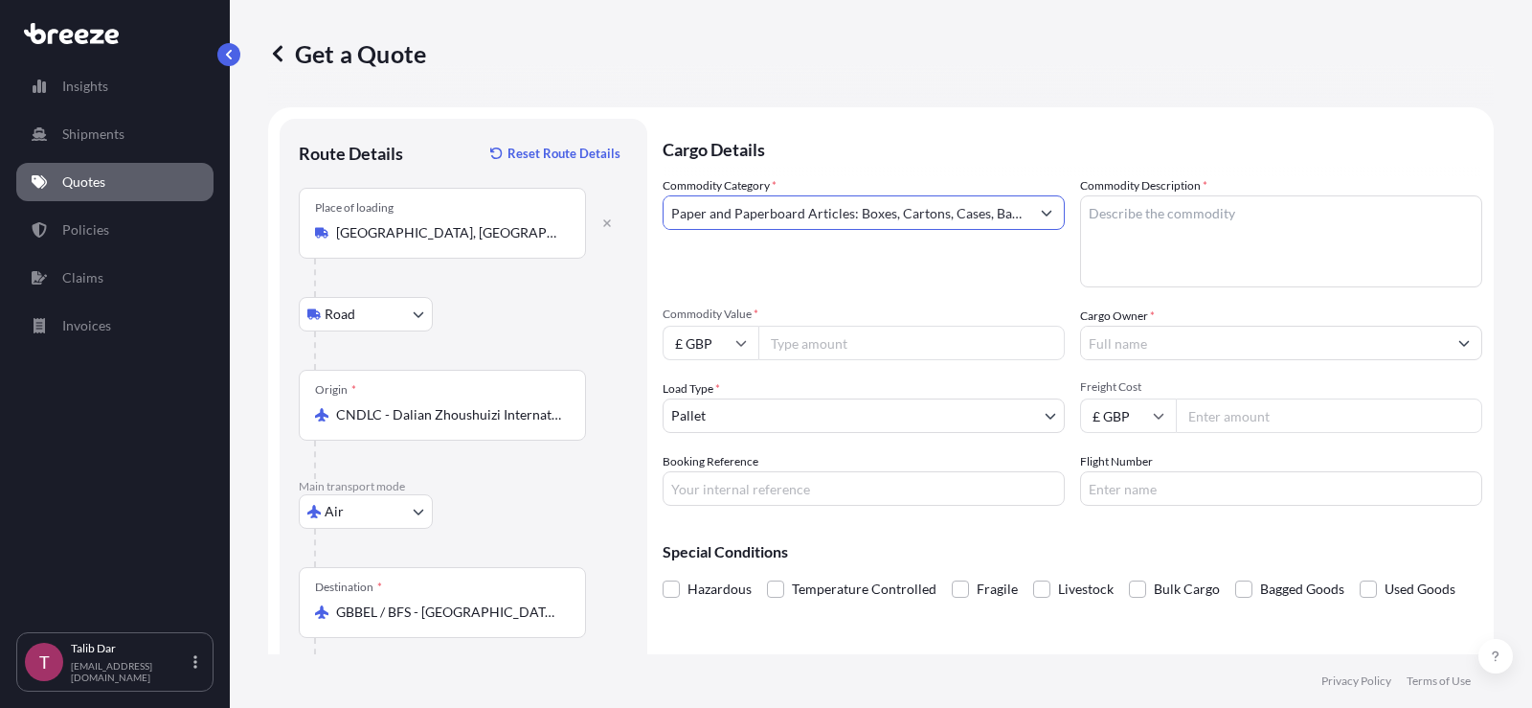
type input "Paper and Paperboard Articles: Boxes, Cartons, Cases, Bags and similar"
click at [1313, 230] on textarea "Commodity Description *" at bounding box center [1281, 241] width 402 height 92
type textarea "TC PAPER BOX OPATION"
click at [899, 340] on input "Commodity Value *" at bounding box center [911, 343] width 306 height 34
click at [732, 351] on input "£ GBP" at bounding box center [711, 343] width 96 height 34
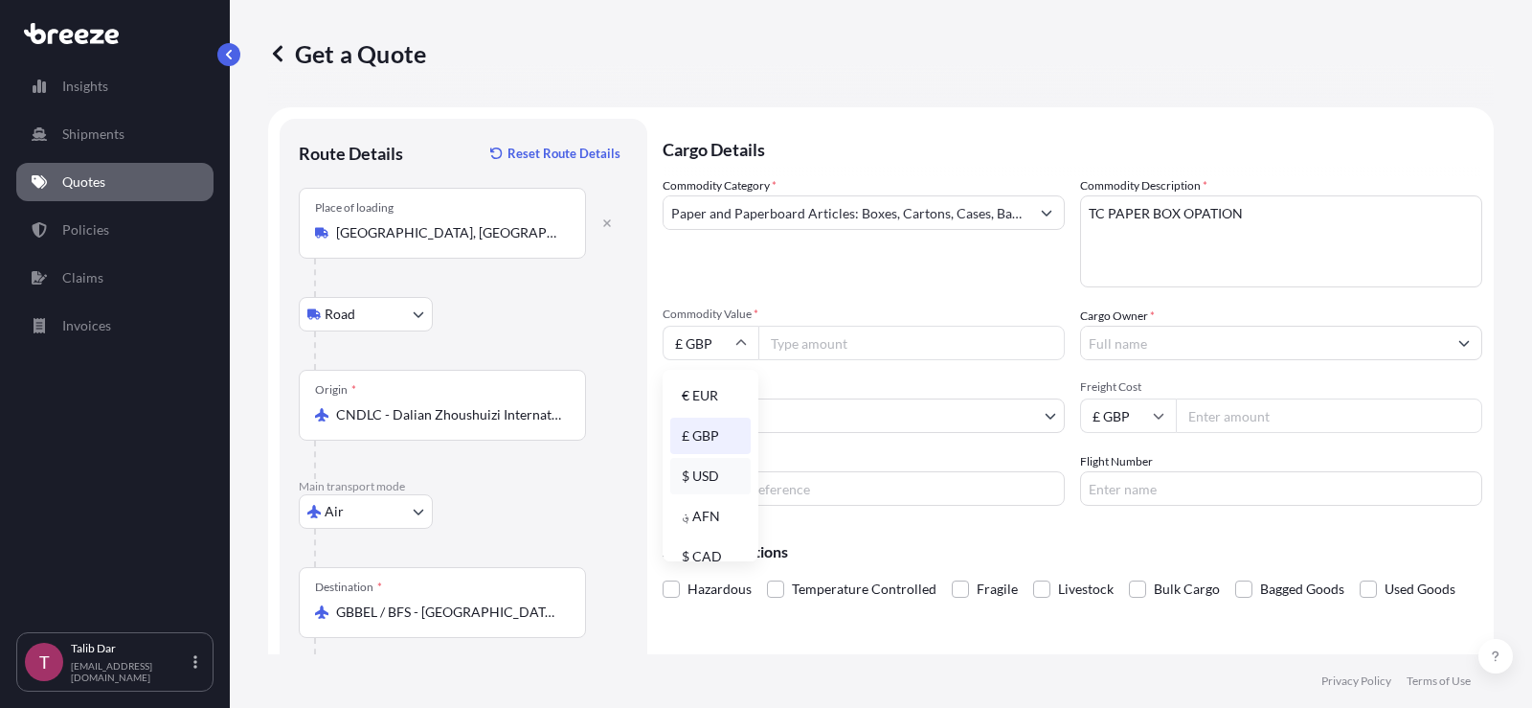
click at [712, 475] on div "$ USD" at bounding box center [710, 476] width 80 height 36
type input "$ USD"
click at [848, 329] on input "Commodity Value *" at bounding box center [911, 343] width 306 height 34
type input "11128.32"
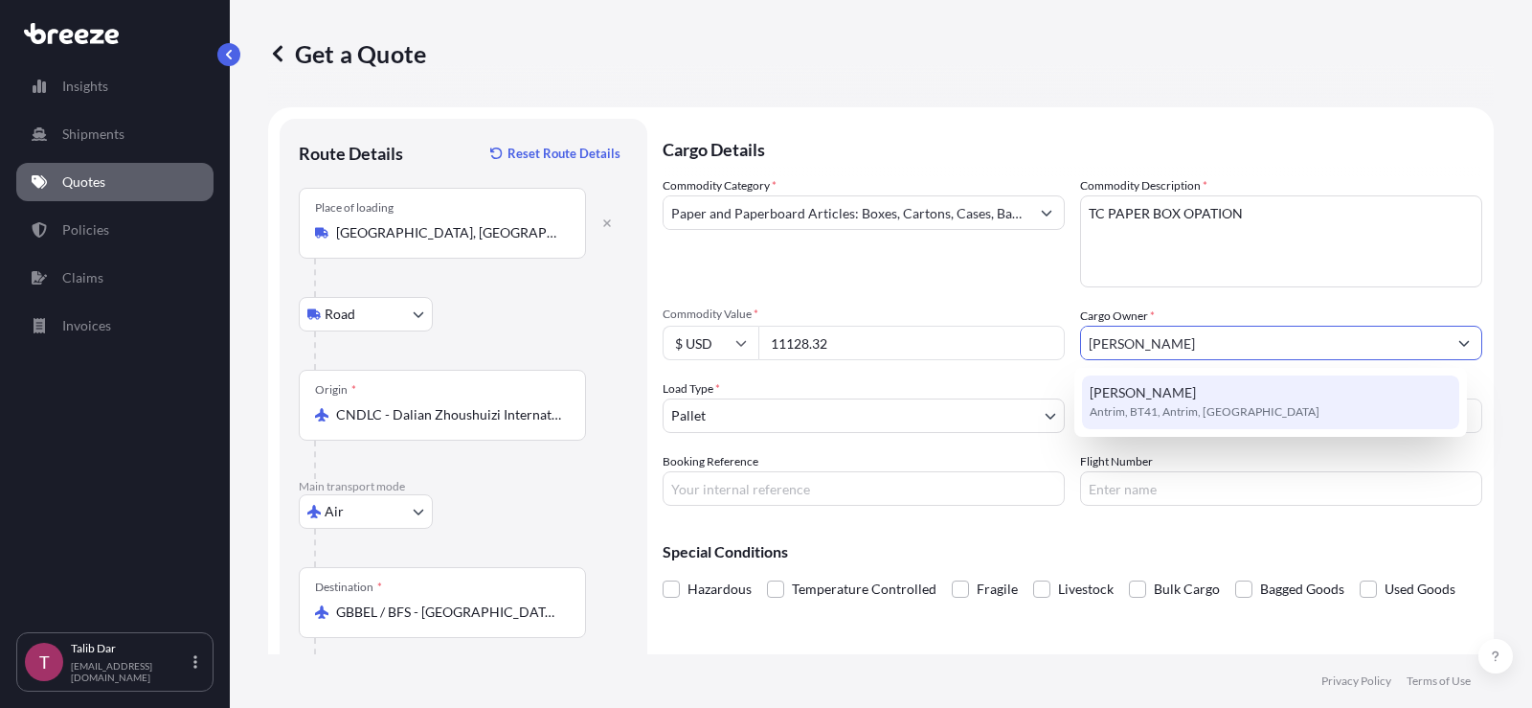
click at [1164, 397] on span "[PERSON_NAME]" at bounding box center [1143, 392] width 106 height 19
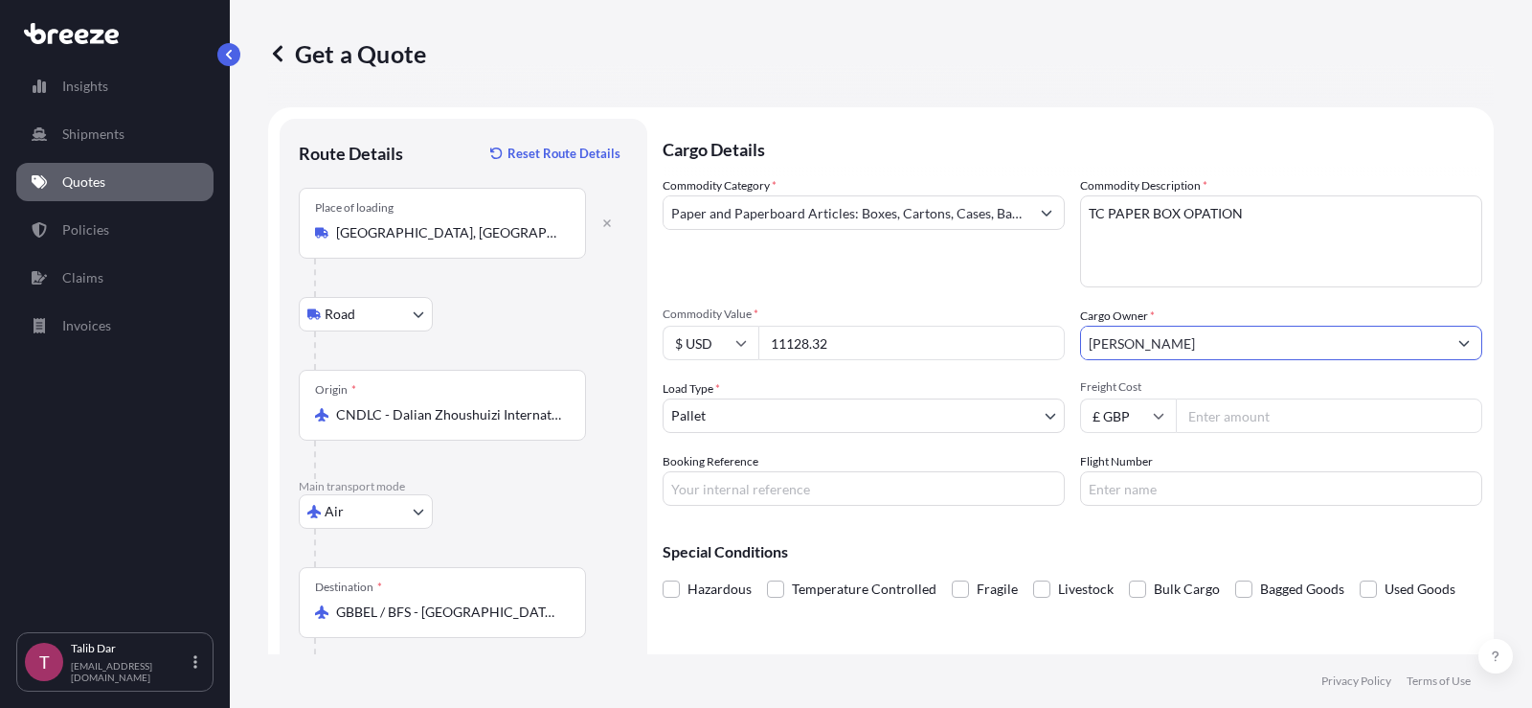
type input "[PERSON_NAME]"
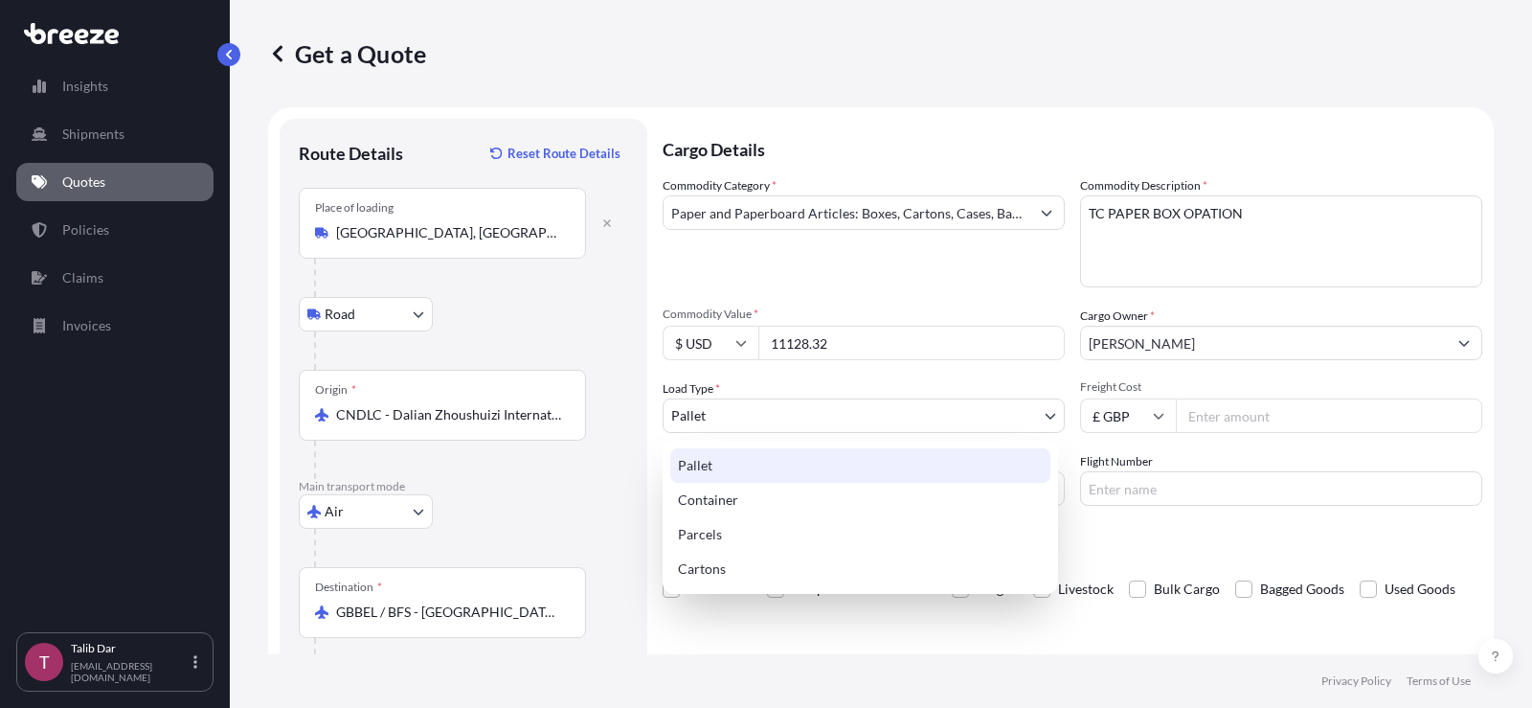
click at [858, 423] on body "1 option available. Insights Shipments Quotes Policies Claims Invoices T Talib …" at bounding box center [766, 354] width 1532 height 708
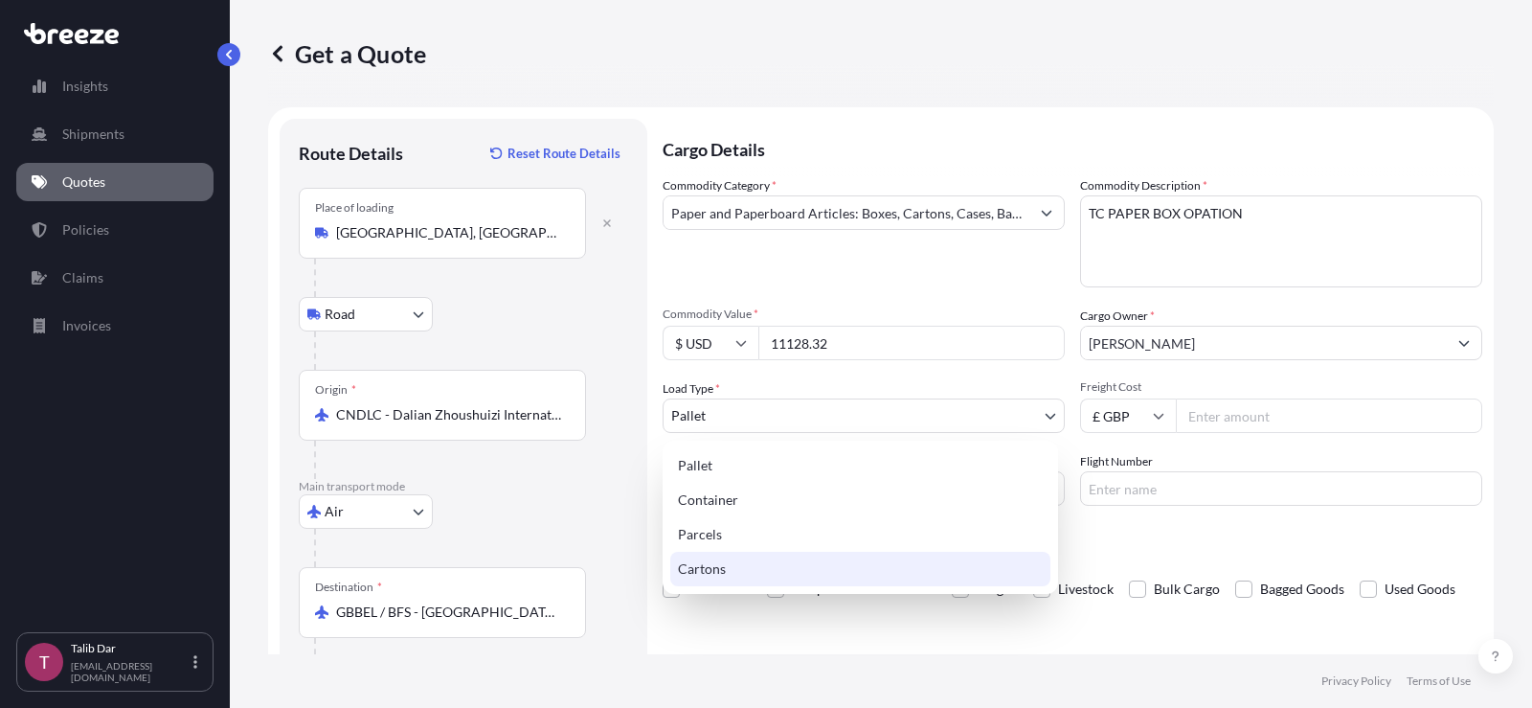
click at [783, 558] on div "Cartons" at bounding box center [860, 569] width 380 height 34
select select "4"
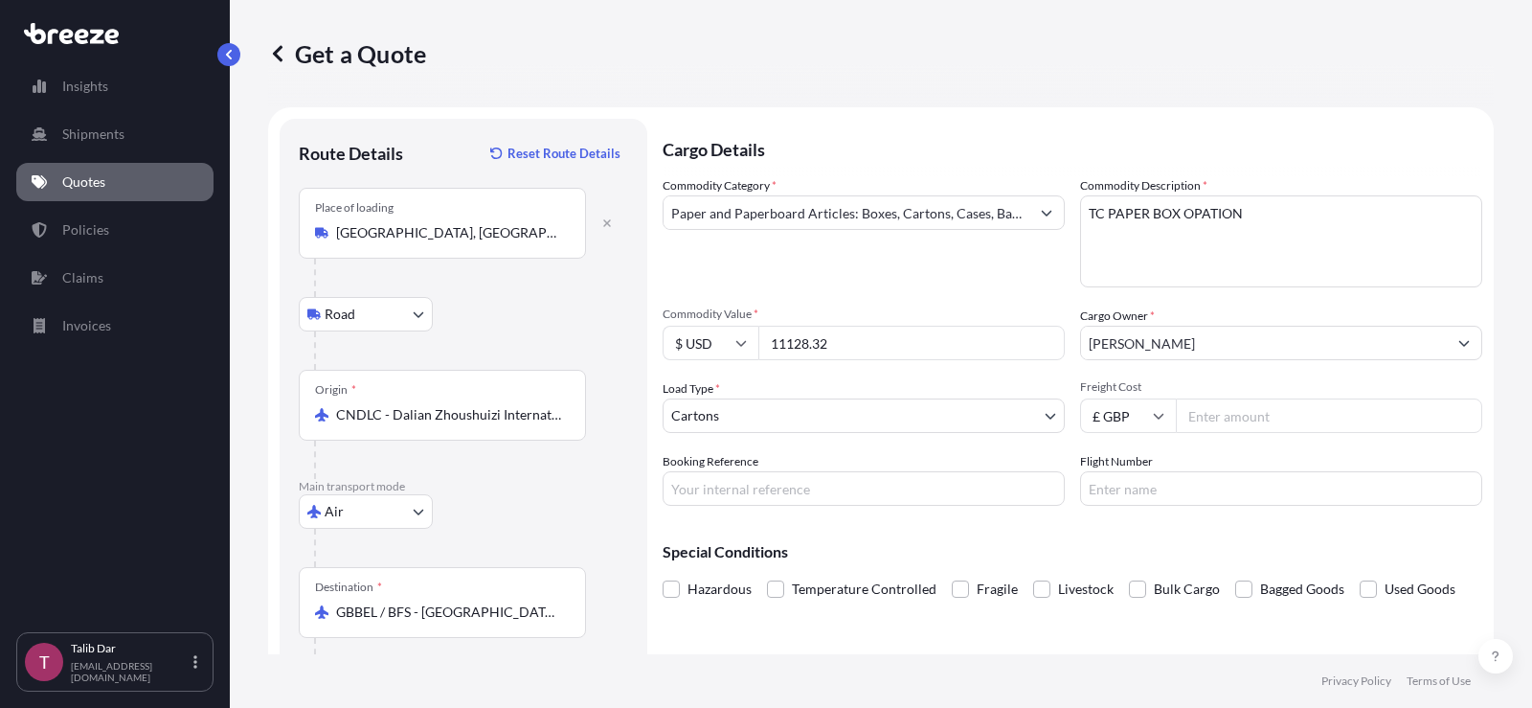
click at [1235, 412] on input "Freight Cost" at bounding box center [1329, 415] width 306 height 34
type input "9445.97"
type input "H205180"
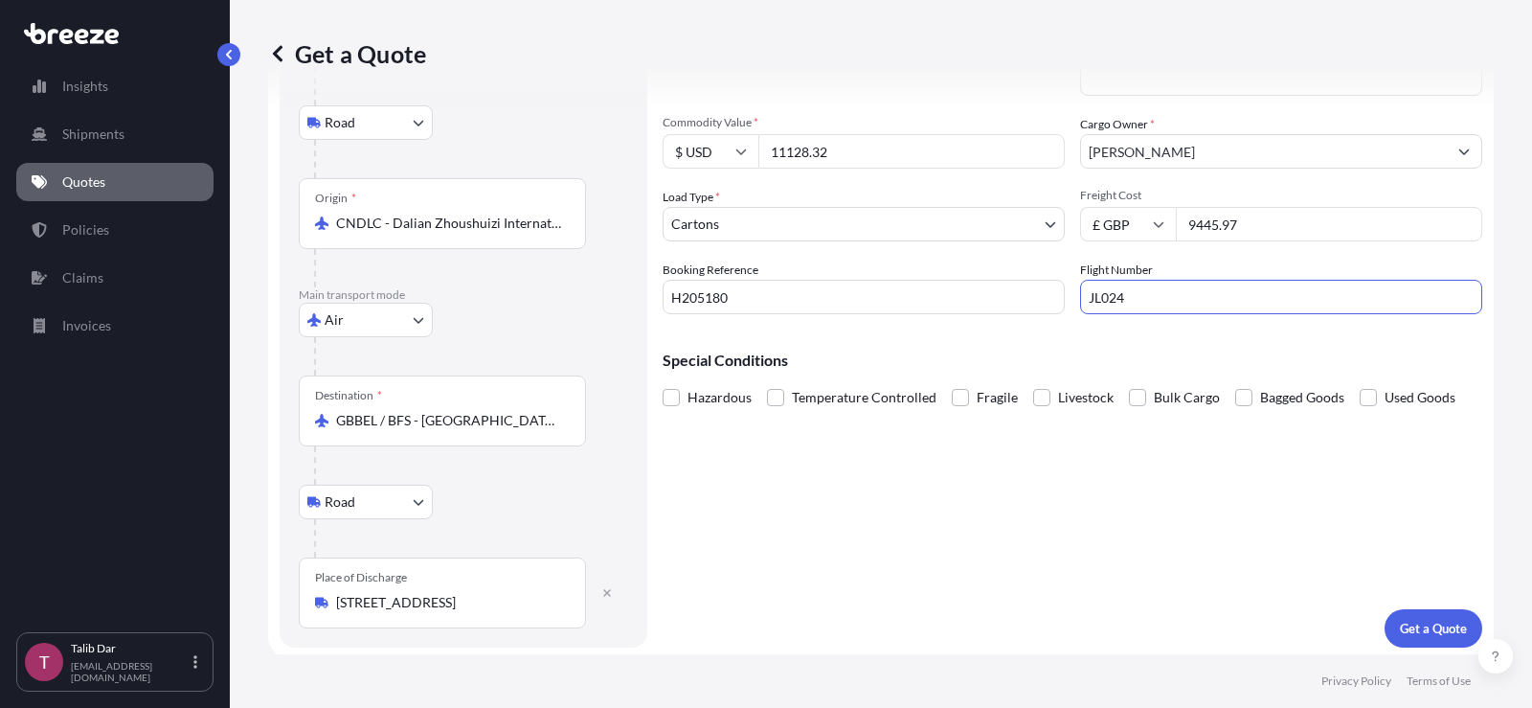
scroll to position [196, 0]
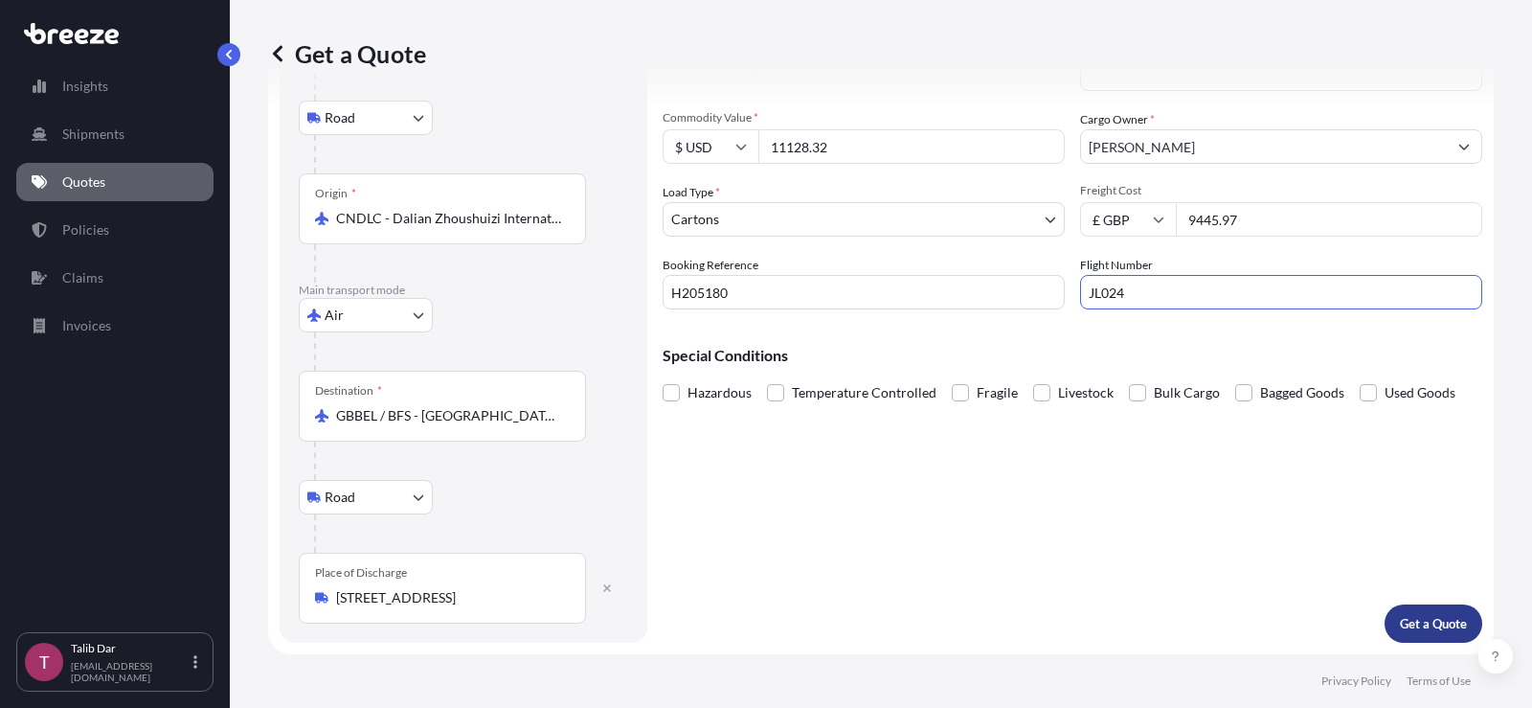
type input "JL024"
click at [1429, 616] on p "Get a Quote" at bounding box center [1433, 623] width 67 height 19
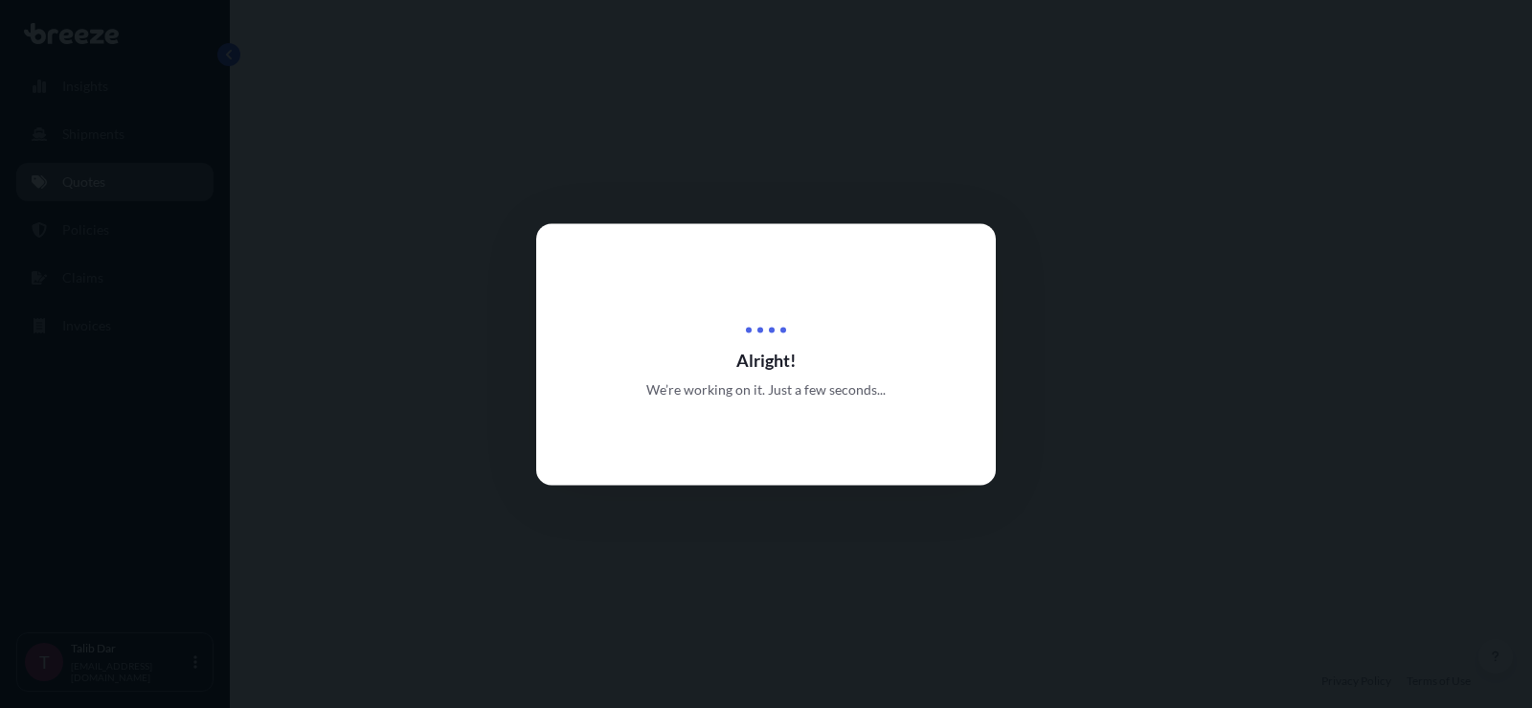
select select "Road"
select select "Air"
select select "Road"
select select "4"
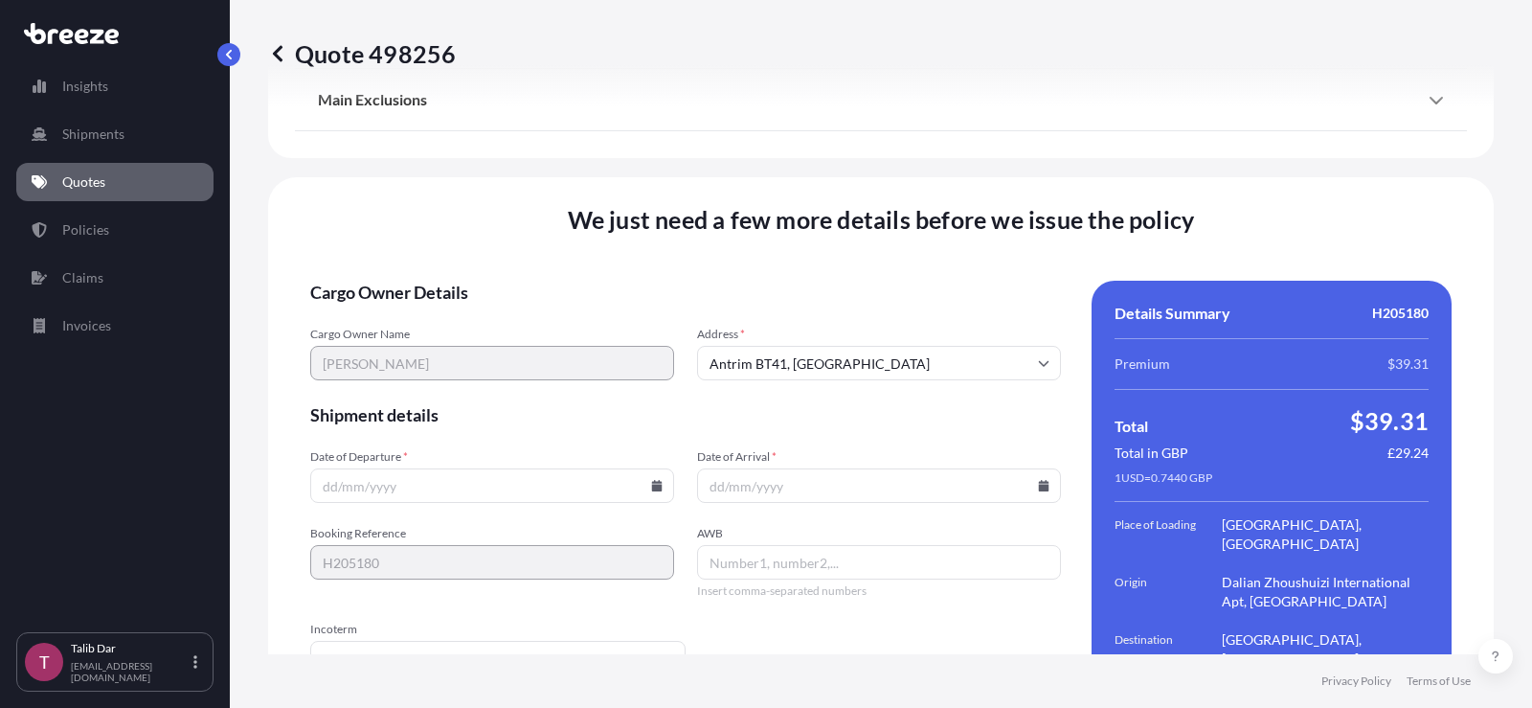
scroll to position [2730, 0]
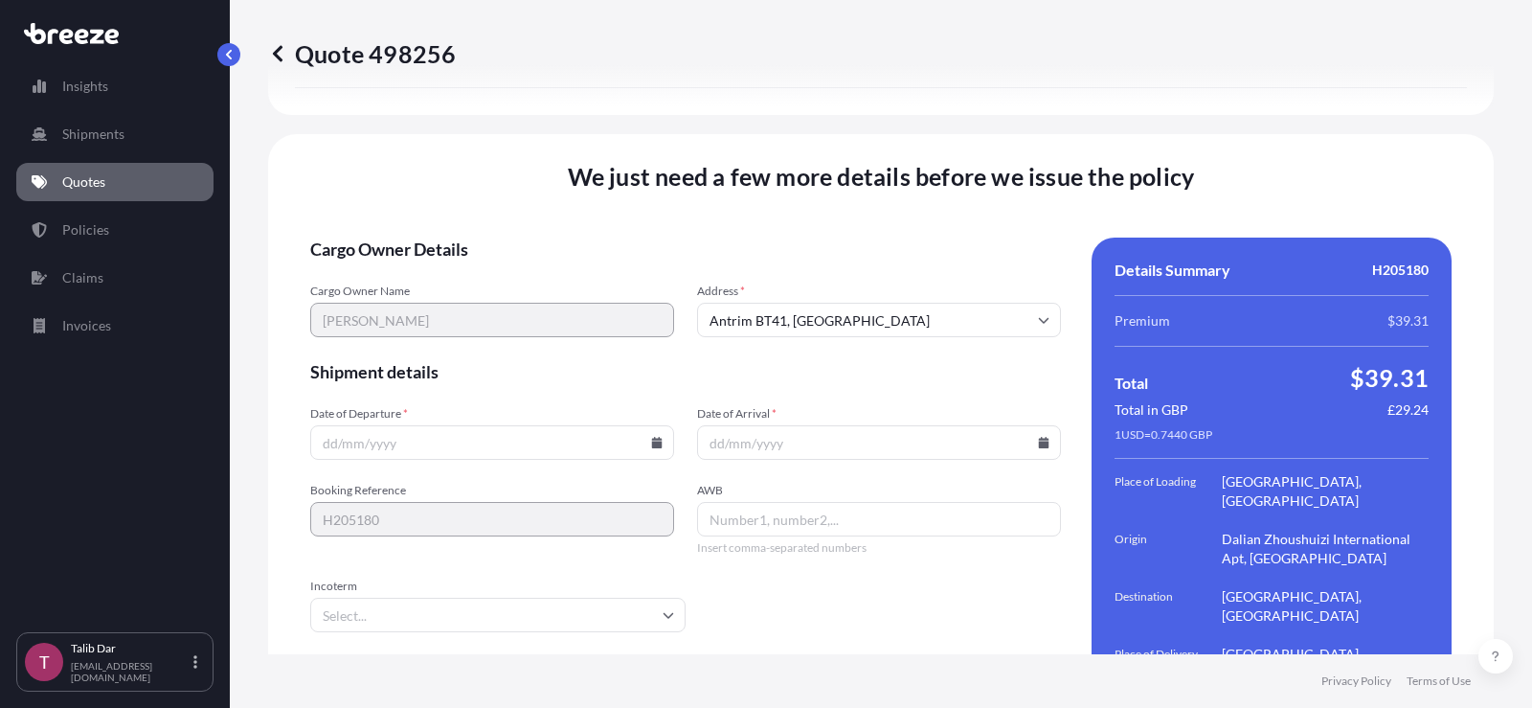
click at [510, 425] on input "Date of Departure *" at bounding box center [492, 442] width 364 height 34
click at [655, 437] on icon at bounding box center [657, 442] width 11 height 11
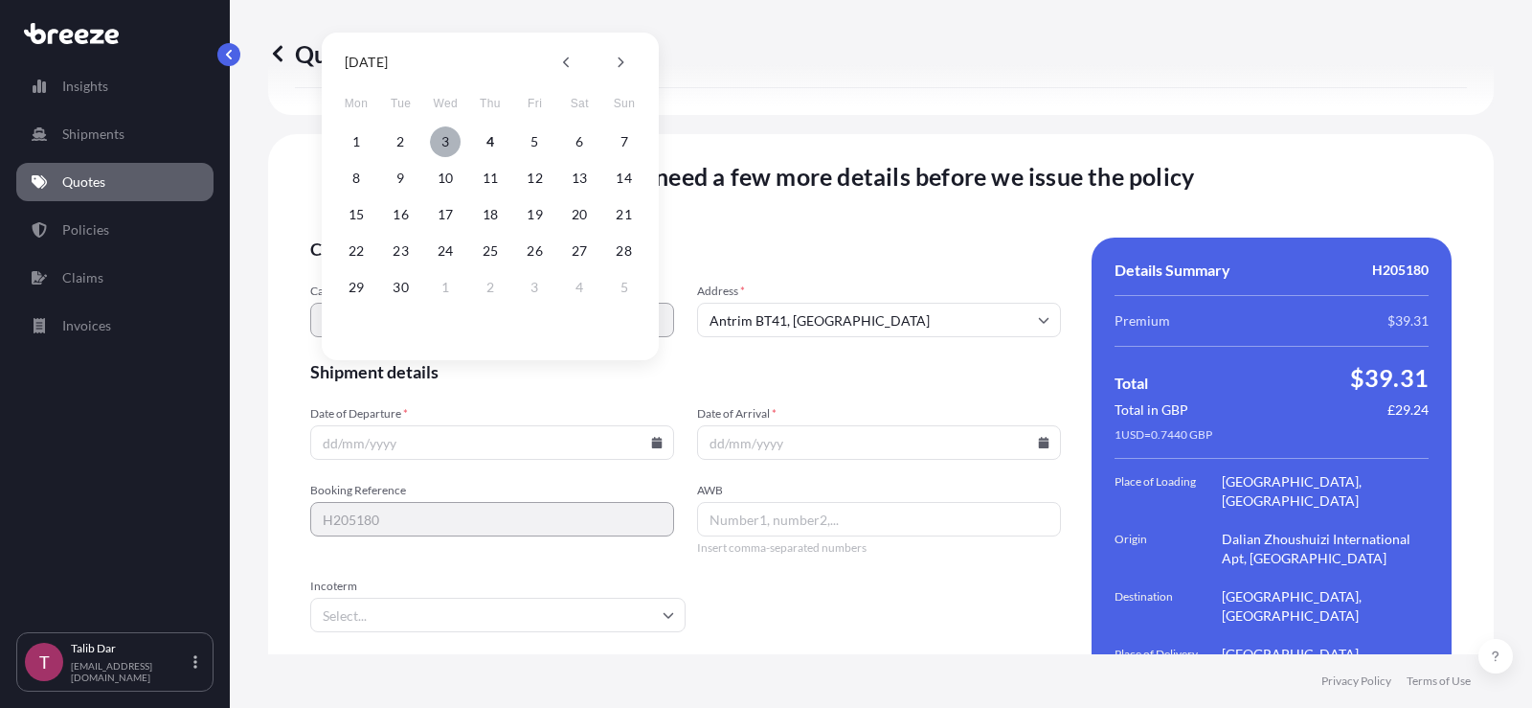
click at [441, 147] on button "3" at bounding box center [445, 141] width 31 height 31
type input "[DATE]"
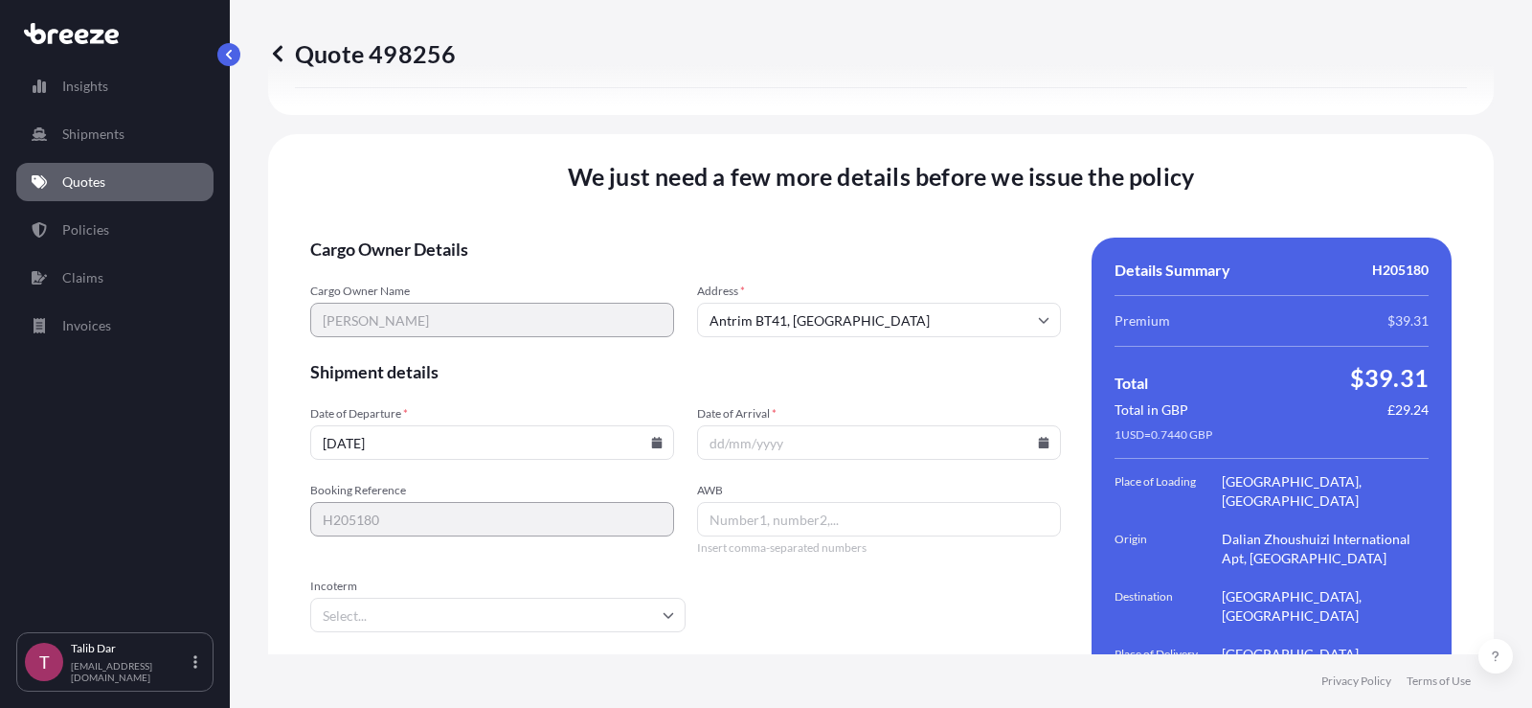
click at [1028, 425] on input "Date of Arrival *" at bounding box center [879, 442] width 364 height 34
click at [1039, 437] on icon at bounding box center [1044, 442] width 11 height 11
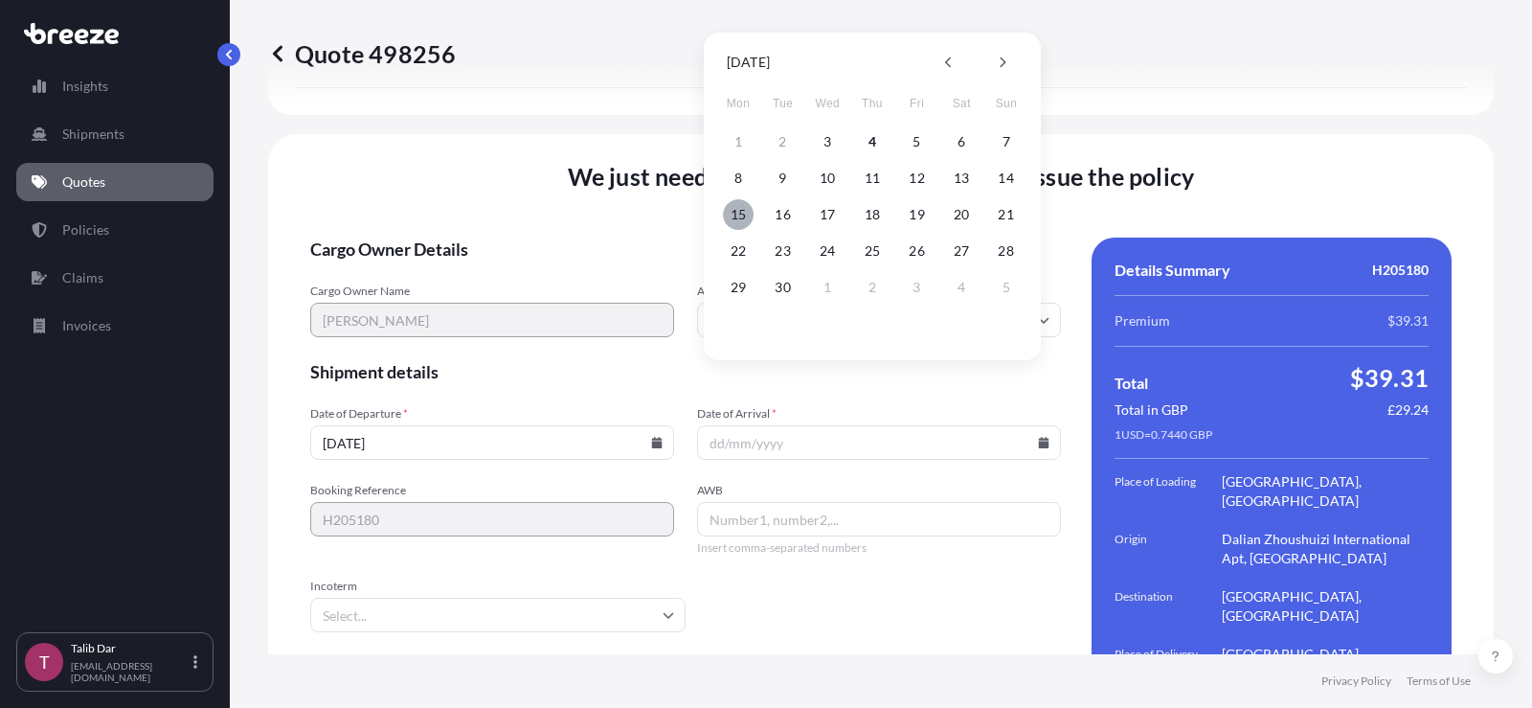
click at [741, 216] on button "15" at bounding box center [738, 214] width 31 height 31
type input "[DATE]"
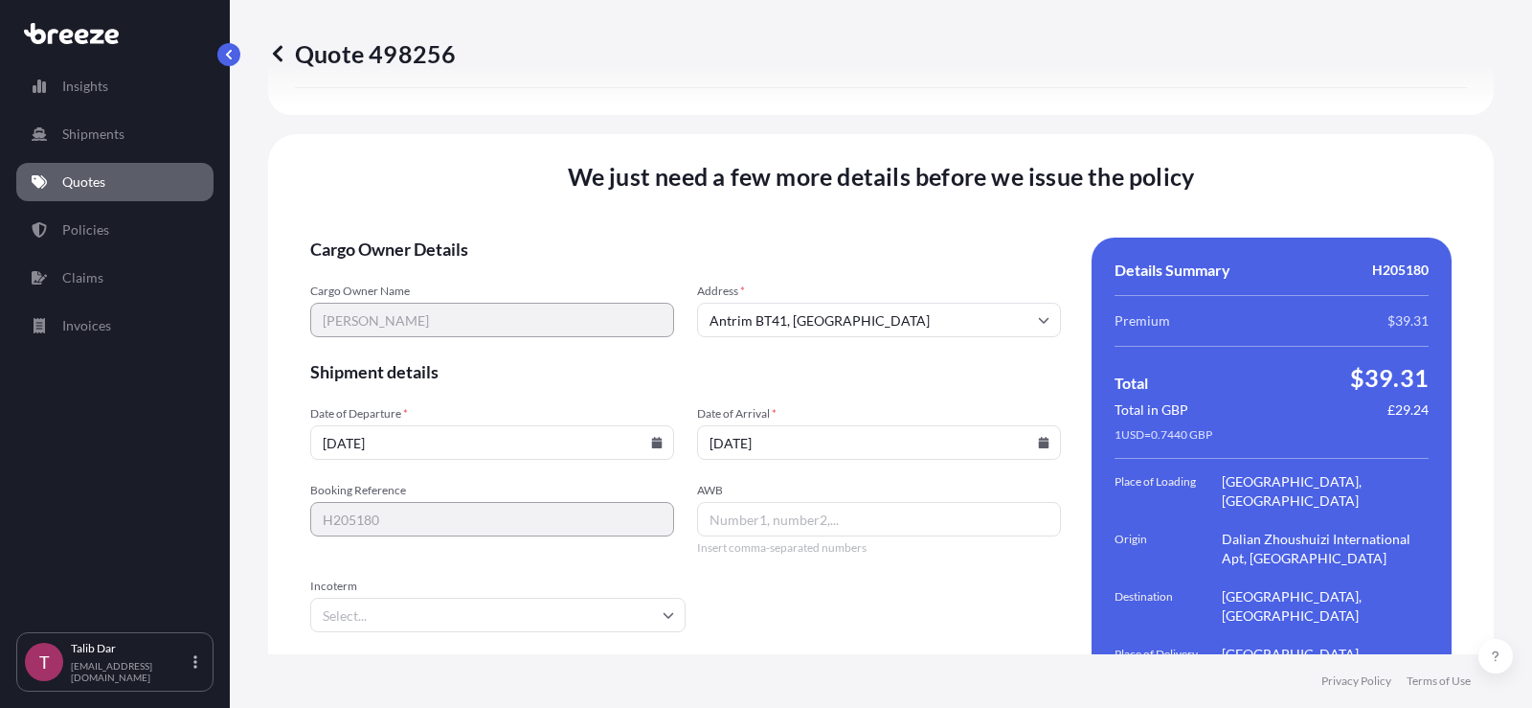
click at [848, 502] on input "AWB" at bounding box center [879, 519] width 364 height 34
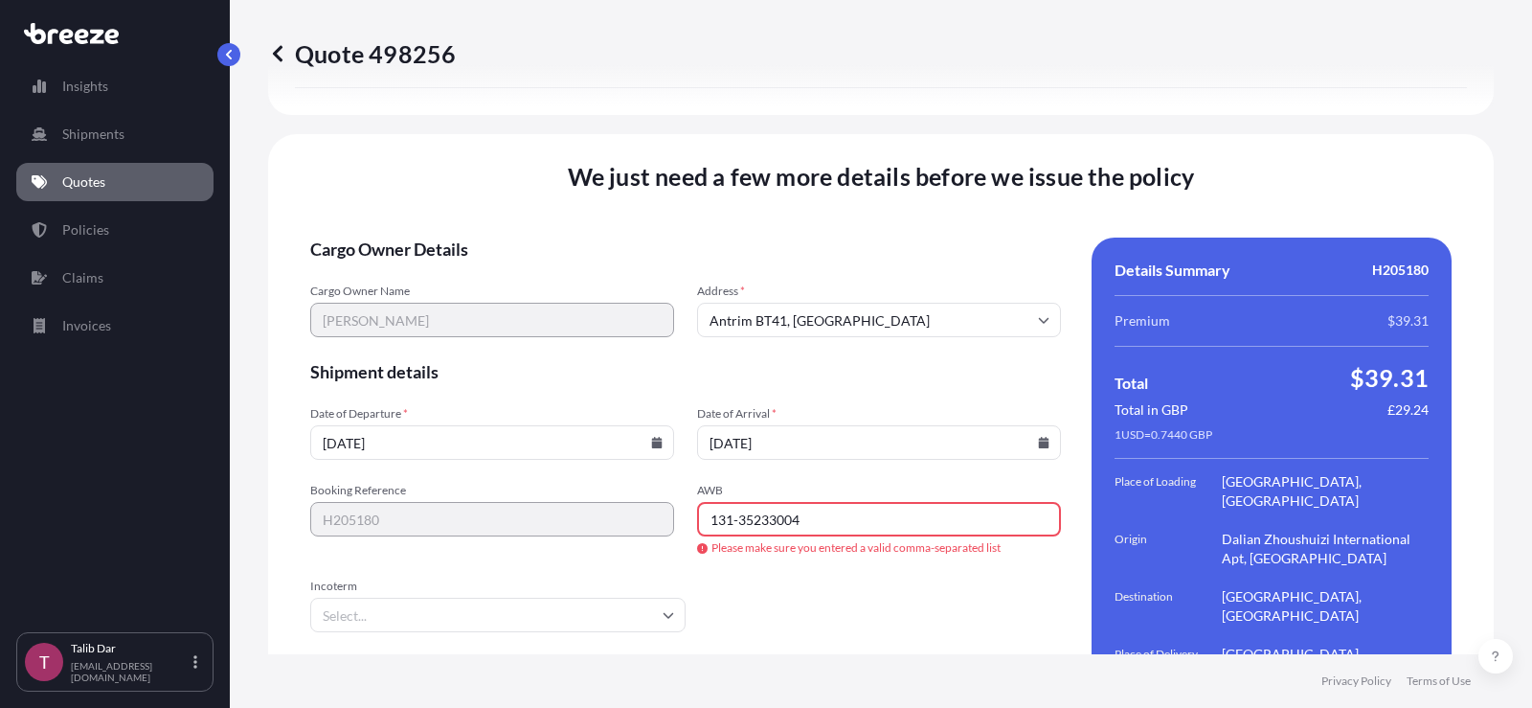
click at [811, 521] on form "Cargo Owner Details Cargo Owner Name [PERSON_NAME] Address * [GEOGRAPHIC_DATA] …" at bounding box center [685, 500] width 751 height 526
click at [736, 502] on input "131-35233004" at bounding box center [879, 519] width 364 height 34
type input "13135233004"
click at [754, 523] on form "Cargo Owner Details Cargo Owner Name [PERSON_NAME] Address * [GEOGRAPHIC_DATA] …" at bounding box center [685, 500] width 751 height 526
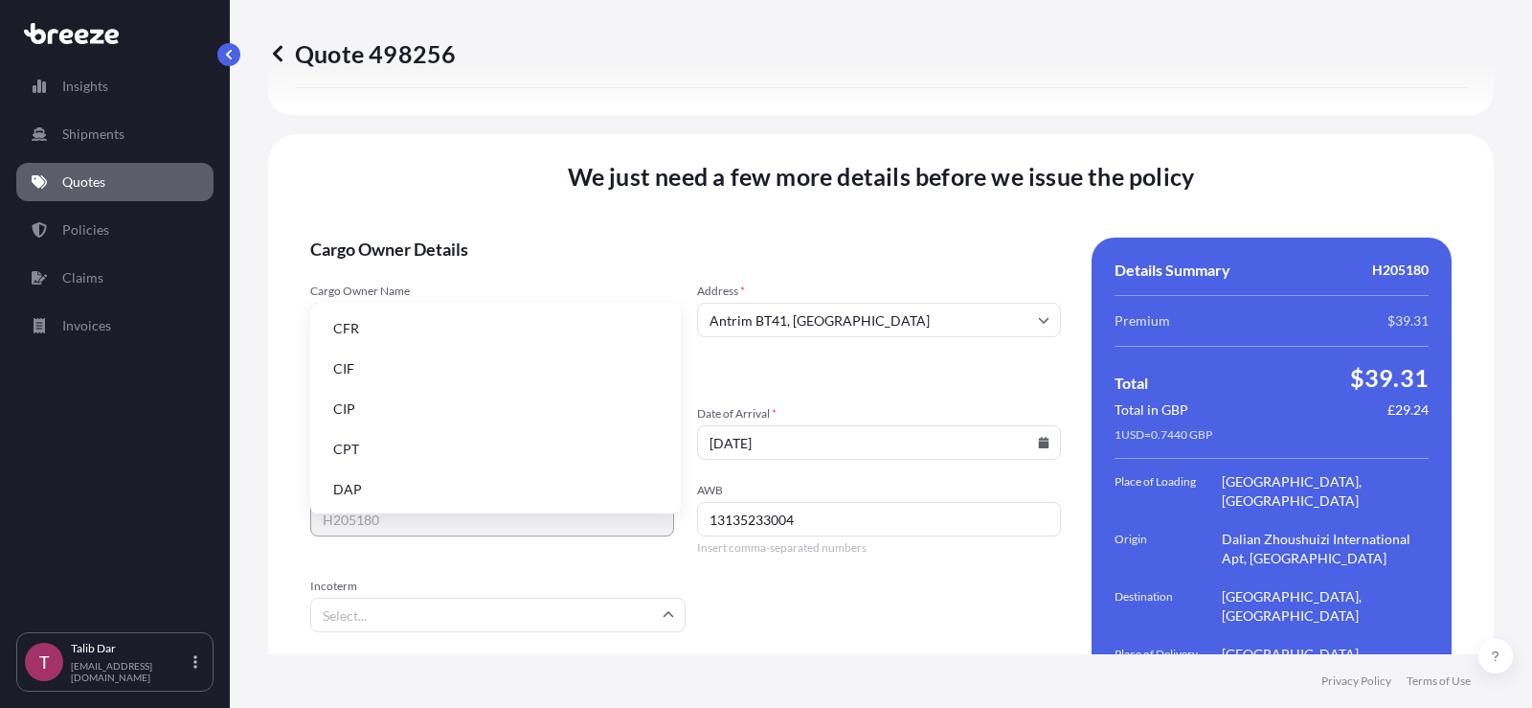
click at [619, 598] on input "Incoterm" at bounding box center [497, 615] width 375 height 34
click at [433, 367] on li "EXW" at bounding box center [495, 367] width 355 height 36
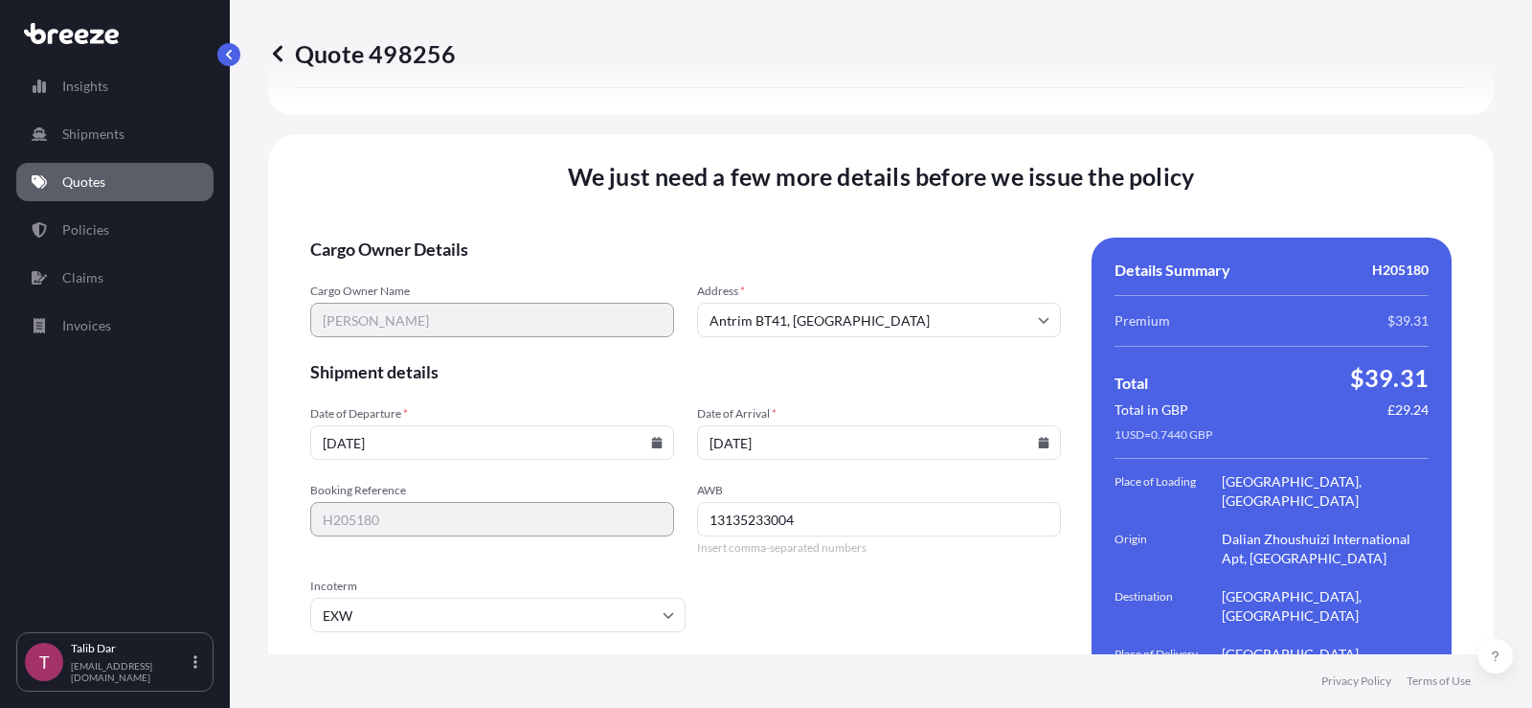
click at [825, 557] on form "Cargo Owner Details Cargo Owner Name [PERSON_NAME] Address * [GEOGRAPHIC_DATA] …" at bounding box center [685, 500] width 751 height 526
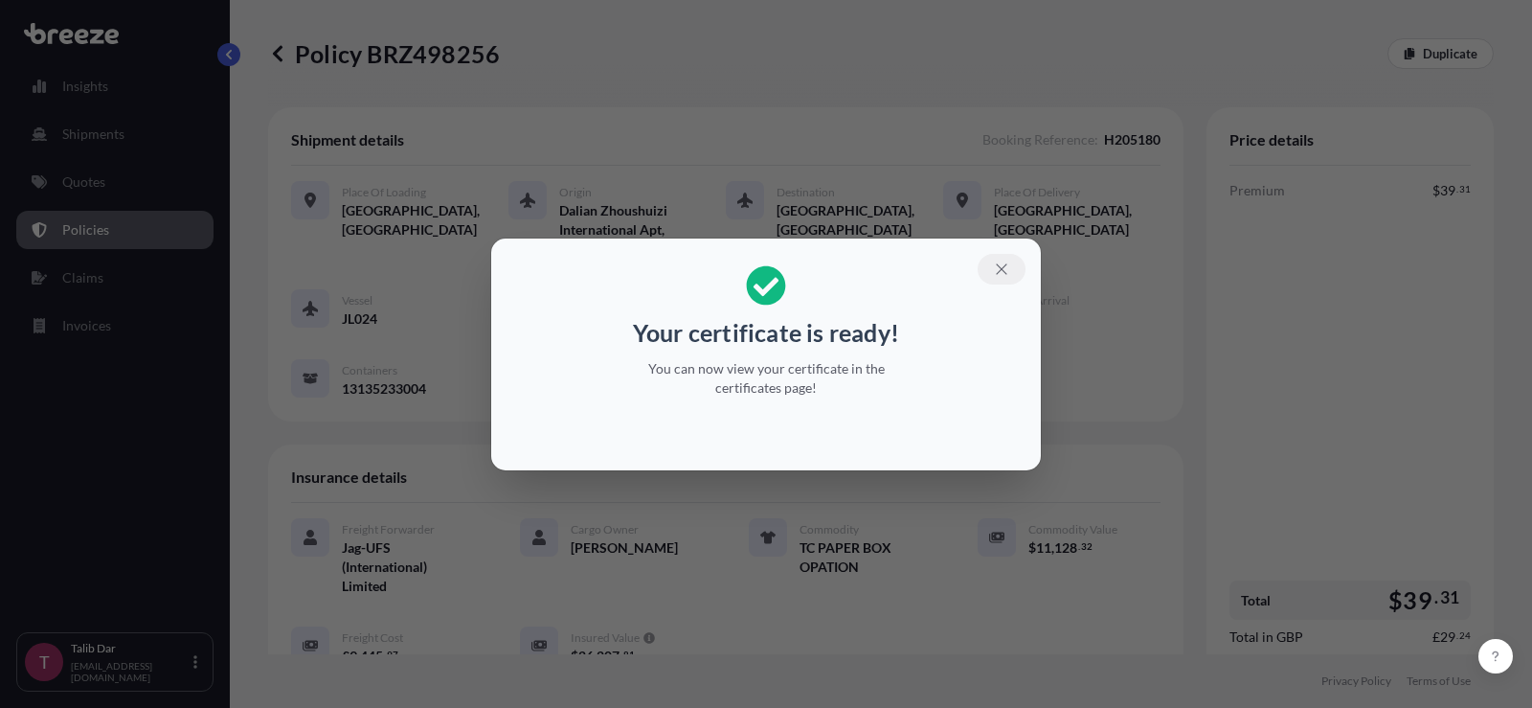
click at [997, 267] on icon "button" at bounding box center [1001, 268] width 17 height 17
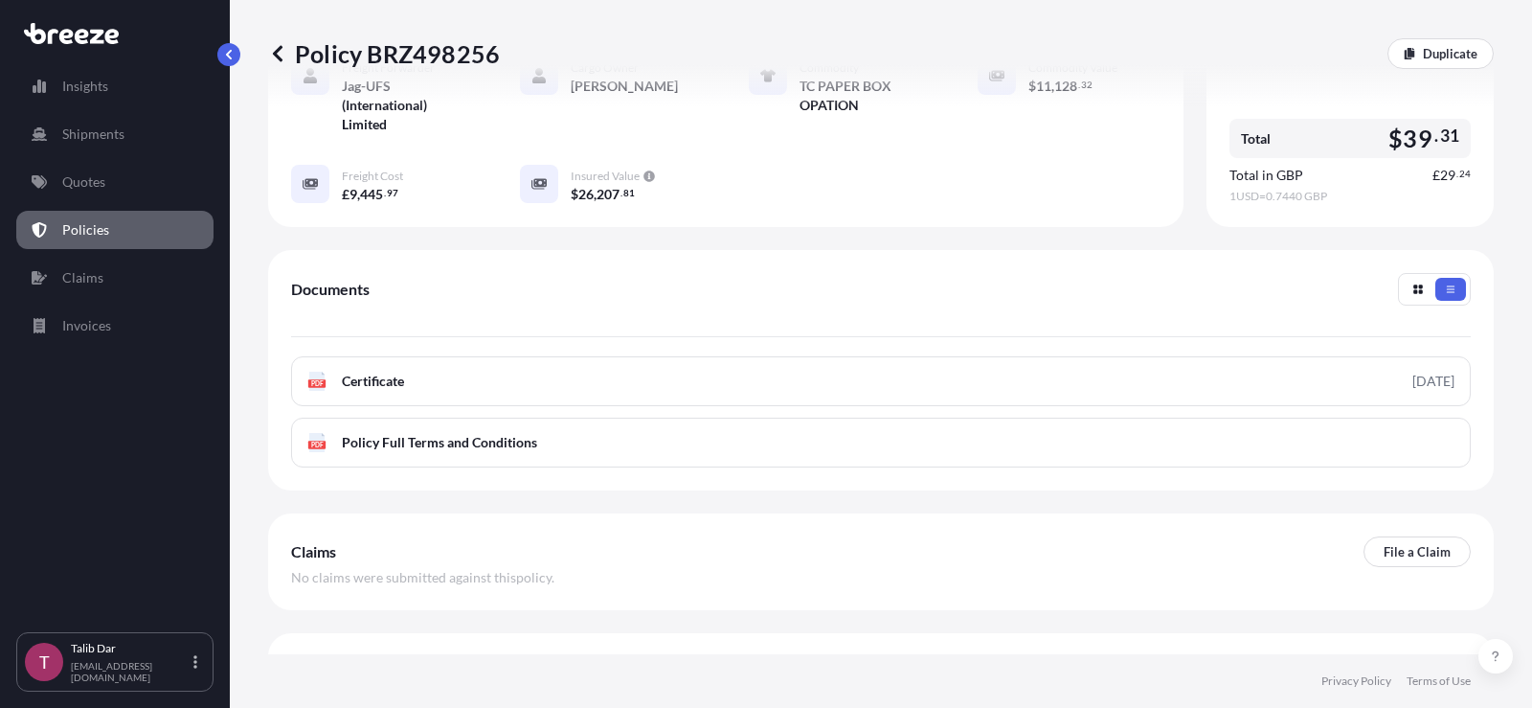
scroll to position [479, 0]
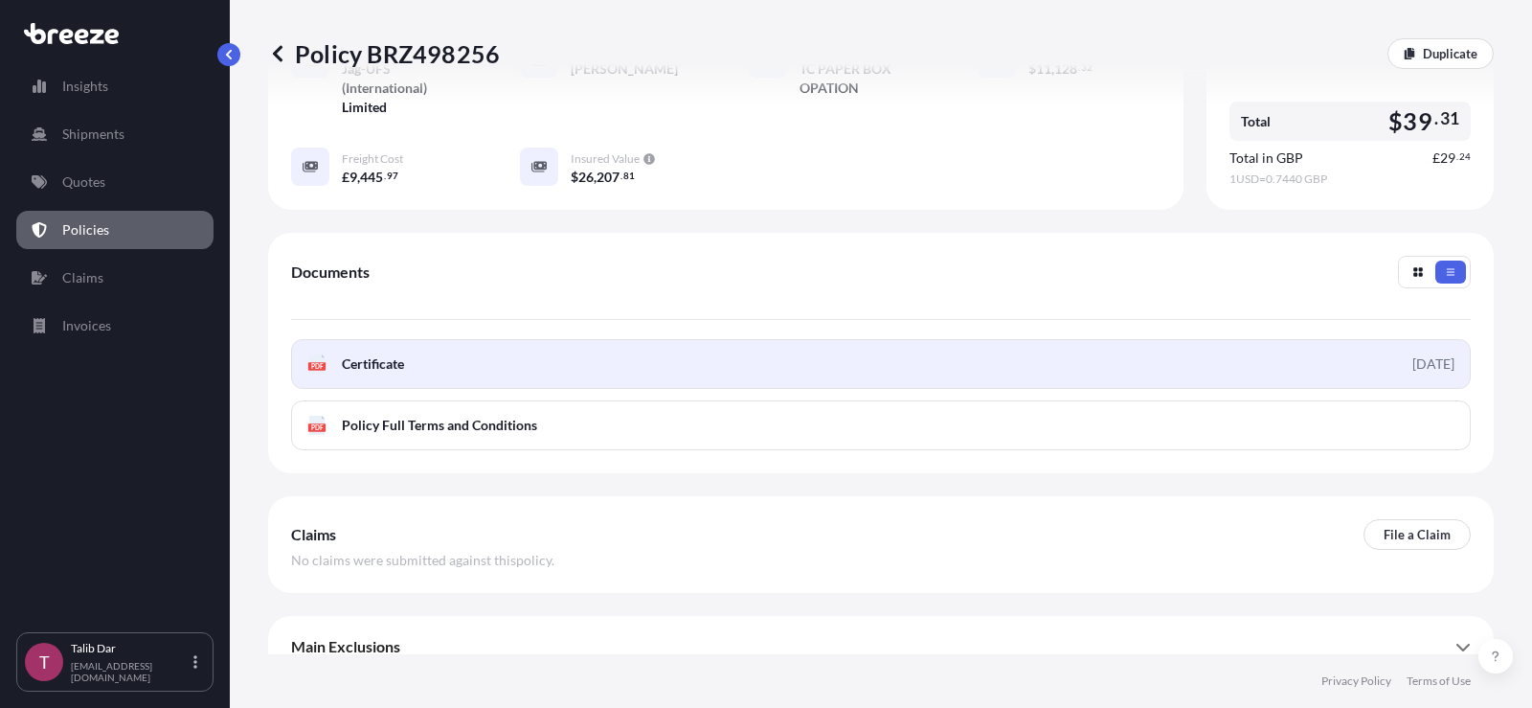
click at [390, 354] on span "Certificate" at bounding box center [373, 363] width 62 height 19
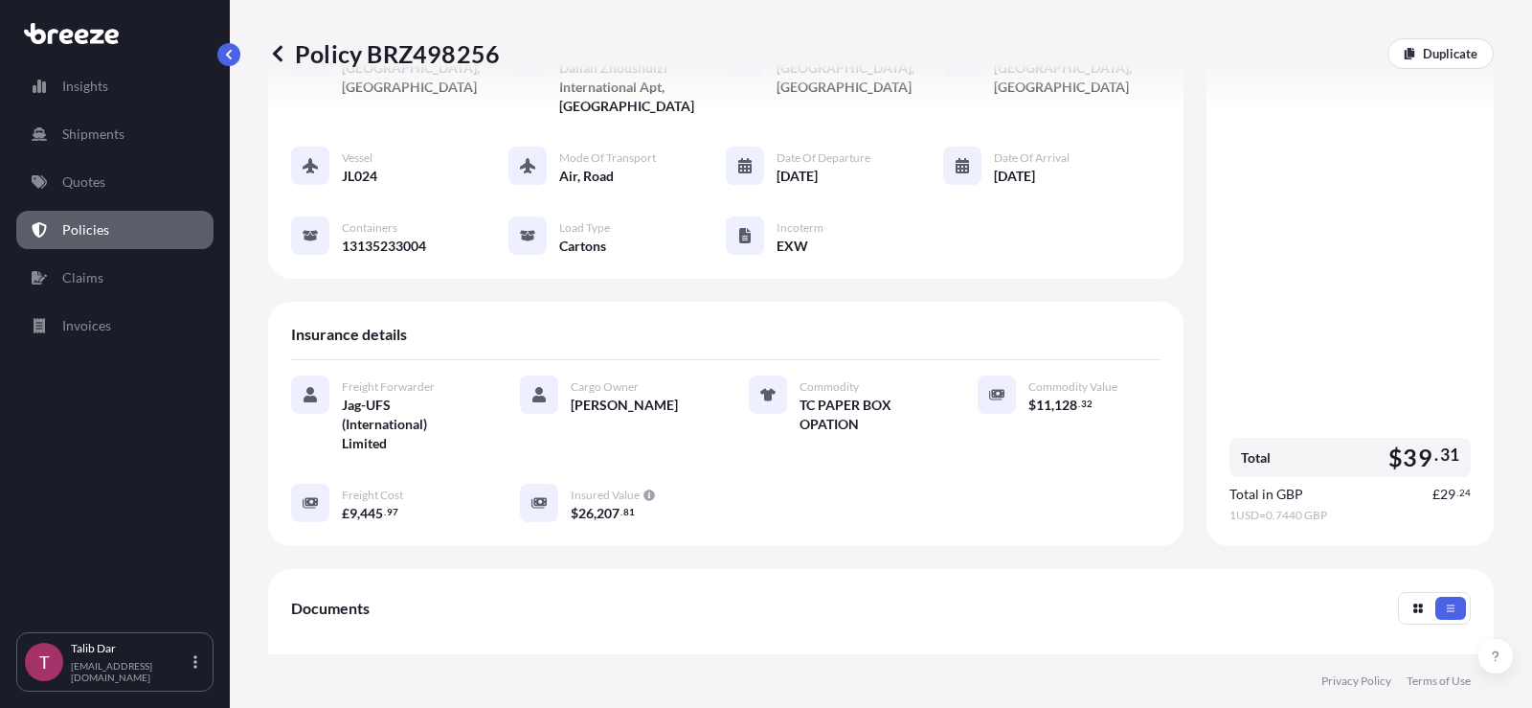
scroll to position [96, 0]
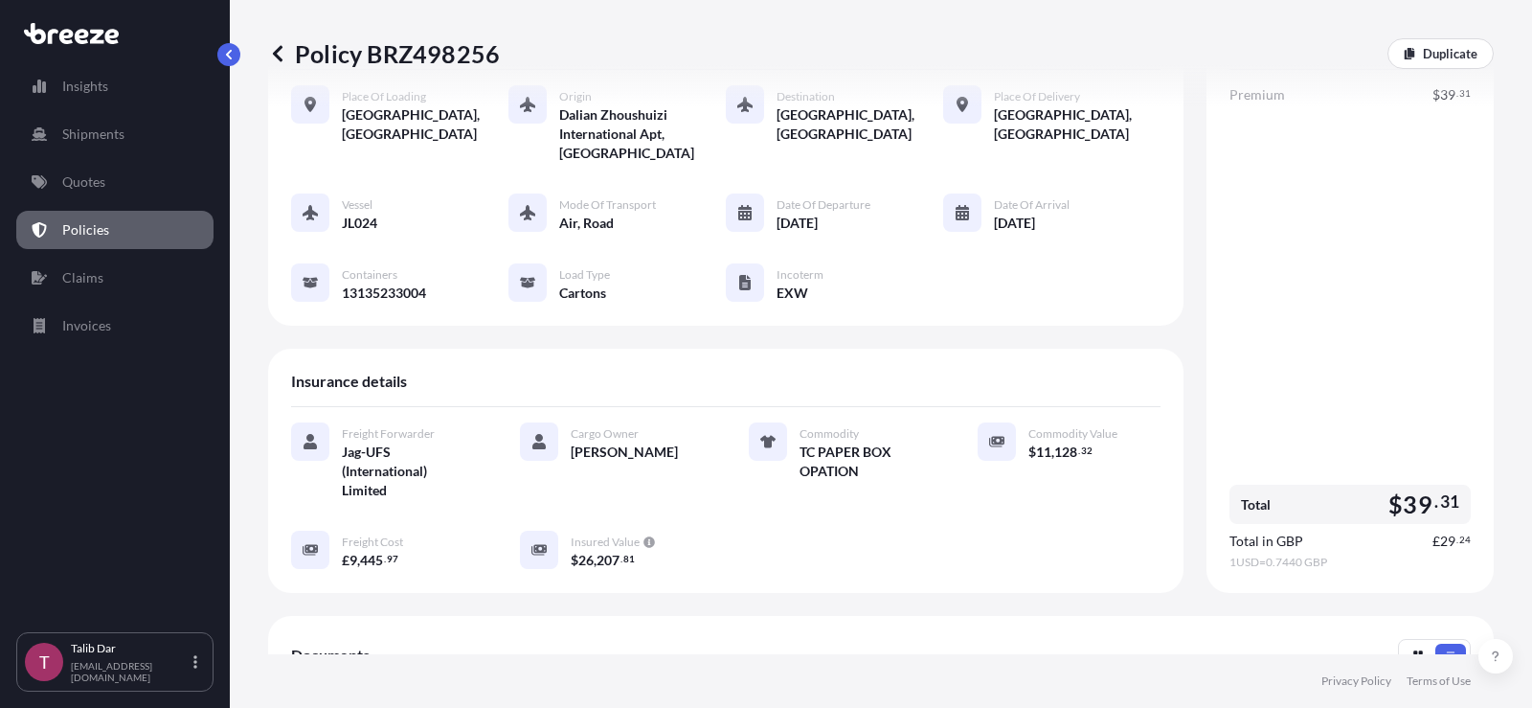
click at [100, 234] on p "Policies" at bounding box center [85, 229] width 47 height 19
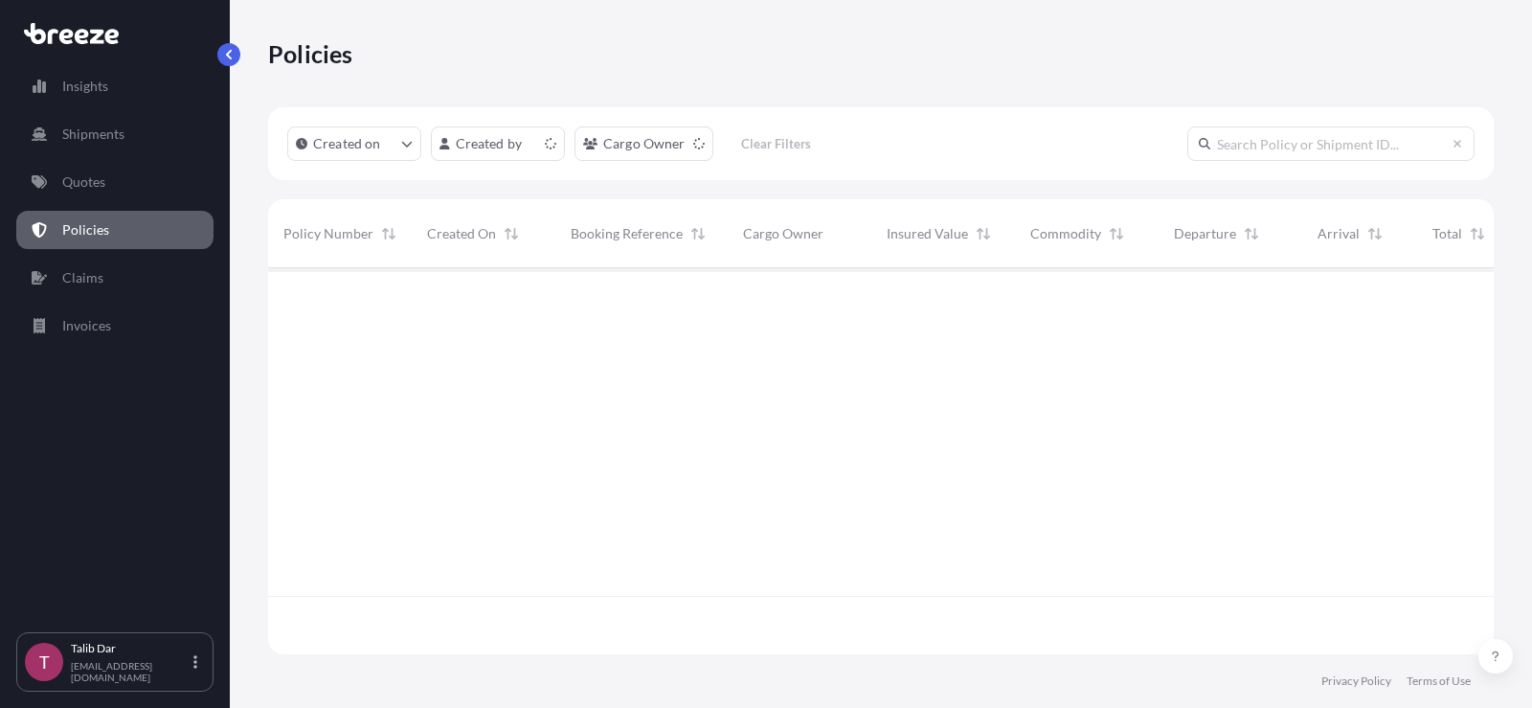
scroll to position [382, 1211]
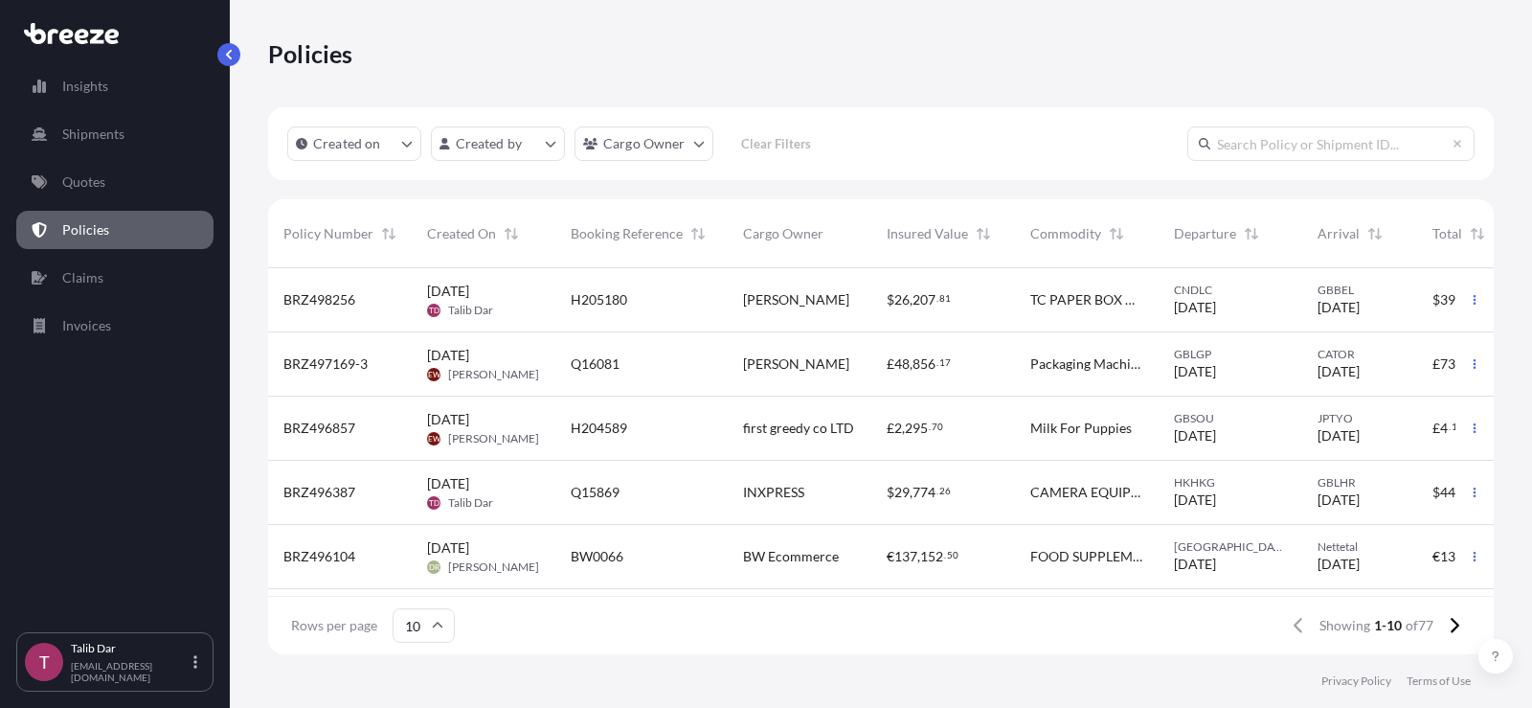
click at [764, 645] on div "Rows per page 10 Showing 1-10 of 77" at bounding box center [881, 625] width 1226 height 57
